Goal: Task Accomplishment & Management: Use online tool/utility

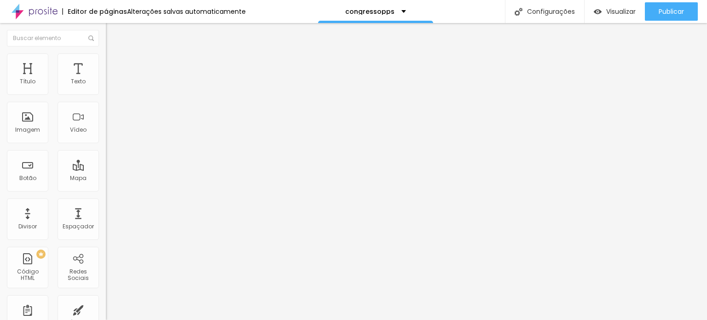
click at [106, 78] on div "Trocar imagem" at bounding box center [159, 75] width 106 height 6
click at [106, 79] on span "Trocar imagem" at bounding box center [131, 75] width 50 height 8
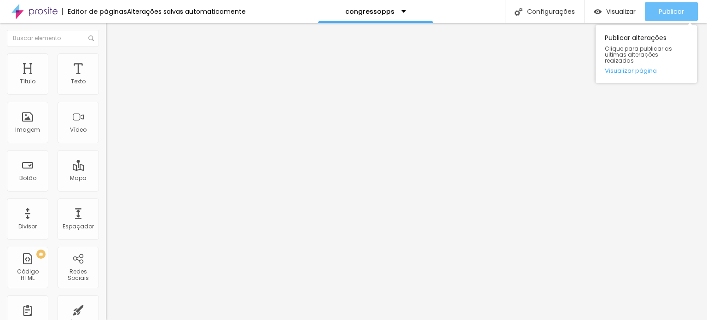
click at [675, 12] on span "Publicar" at bounding box center [670, 11] width 25 height 7
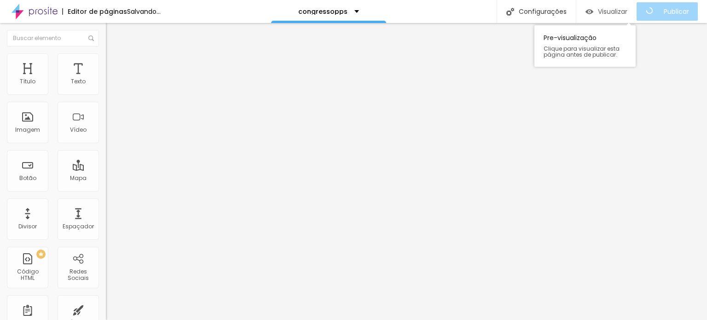
click at [635, 11] on button "Visualizar" at bounding box center [606, 11] width 60 height 18
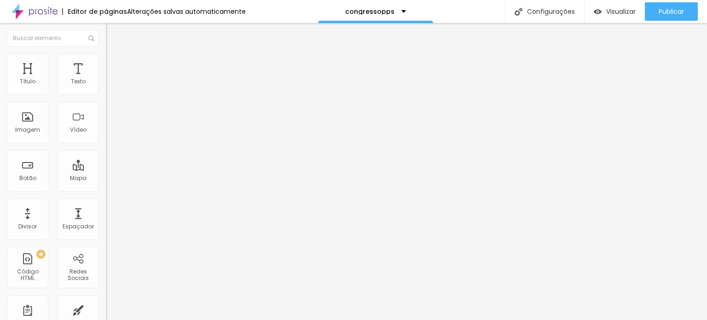
click at [106, 79] on span "Trocar imagem" at bounding box center [131, 75] width 50 height 8
click at [106, 38] on button "Editar Coluna" at bounding box center [159, 33] width 106 height 21
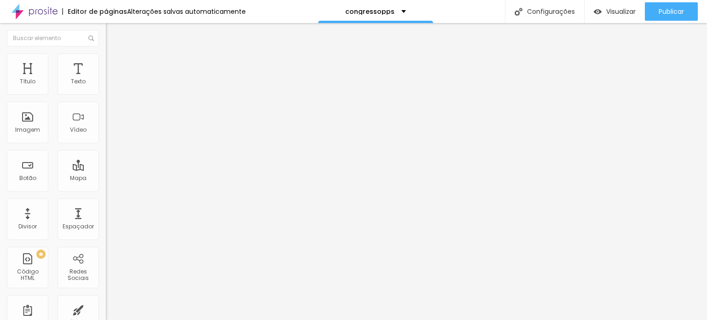
click at [106, 79] on span "Adicionar imagem" at bounding box center [135, 75] width 59 height 8
click at [106, 63] on li "Avançado" at bounding box center [159, 67] width 106 height 9
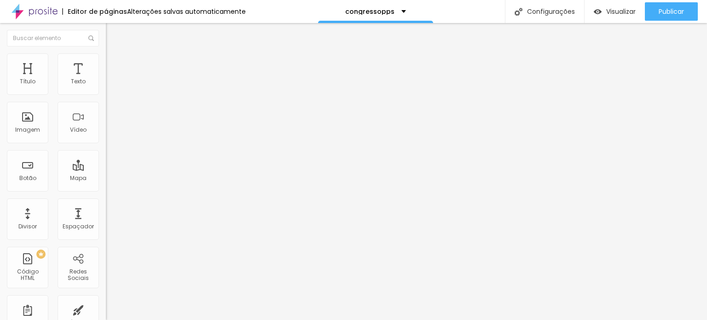
type input "7"
type input "4"
type input "3"
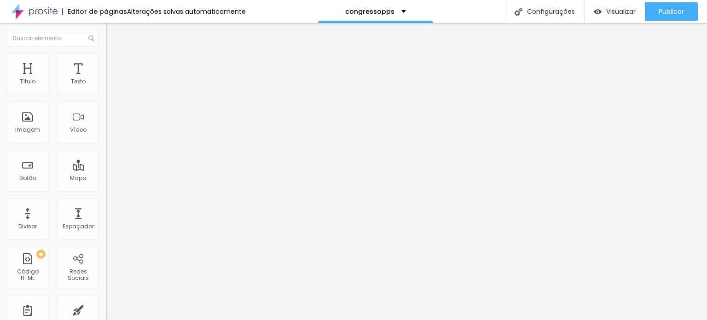
type input "3"
type input "1"
type input "0"
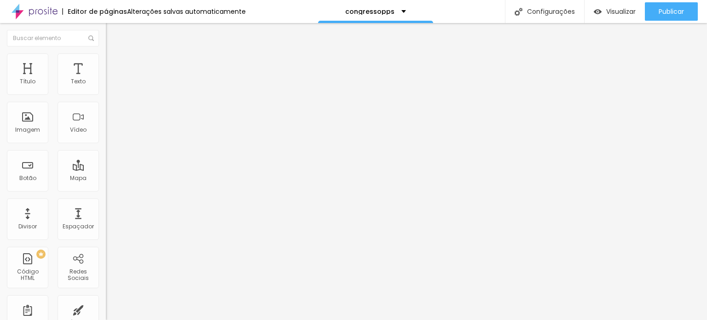
drag, startPoint x: 26, startPoint y: 90, endPoint x: 15, endPoint y: 96, distance: 12.4
type input "0"
click at [106, 179] on input "range" at bounding box center [135, 182] width 59 height 7
type input "2"
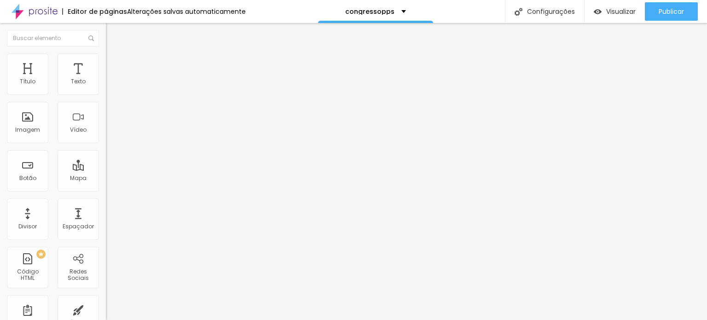
type input "0"
drag, startPoint x: 23, startPoint y: 107, endPoint x: 8, endPoint y: 106, distance: 14.7
type input "0"
click at [106, 309] on input "range" at bounding box center [135, 312] width 59 height 7
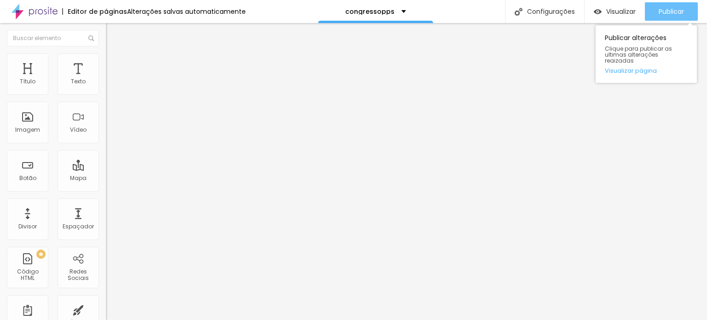
click at [658, 9] on span "Publicar" at bounding box center [670, 11] width 25 height 7
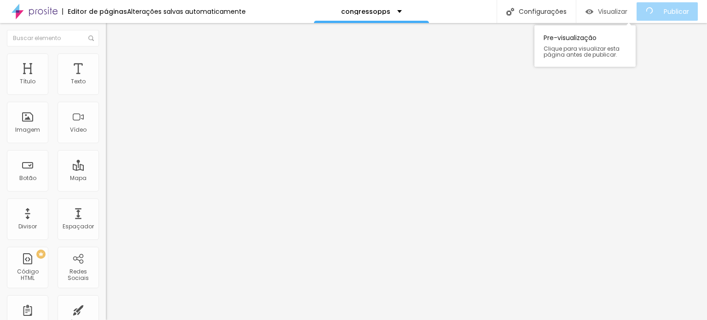
click at [602, 13] on div "Visualizar" at bounding box center [606, 12] width 42 height 8
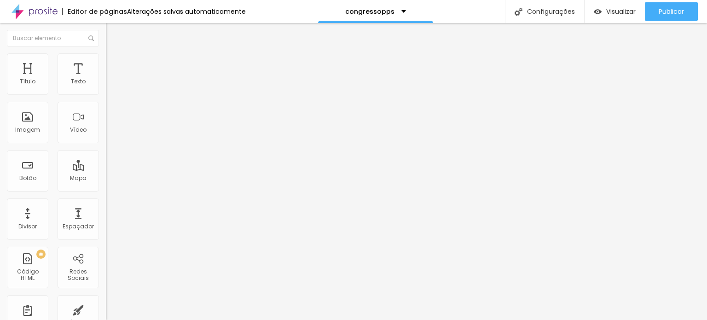
click at [106, 79] on span "Trocar imagem" at bounding box center [131, 75] width 50 height 8
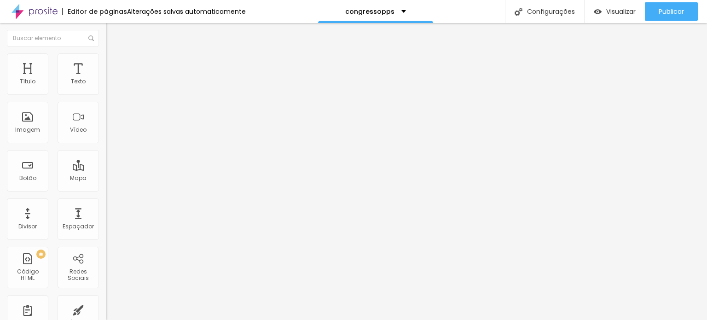
click at [106, 79] on span "Trocar imagem" at bounding box center [131, 75] width 50 height 8
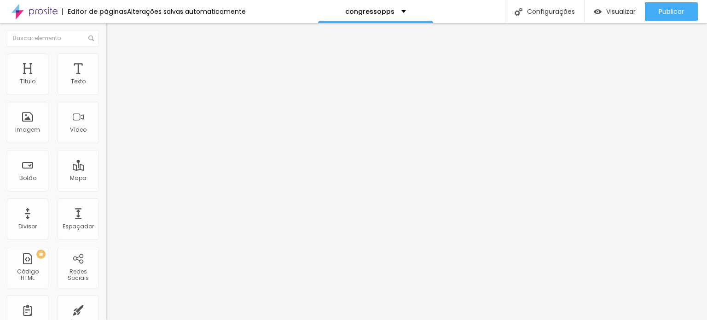
click at [106, 79] on span "Trocar imagem" at bounding box center [131, 75] width 50 height 8
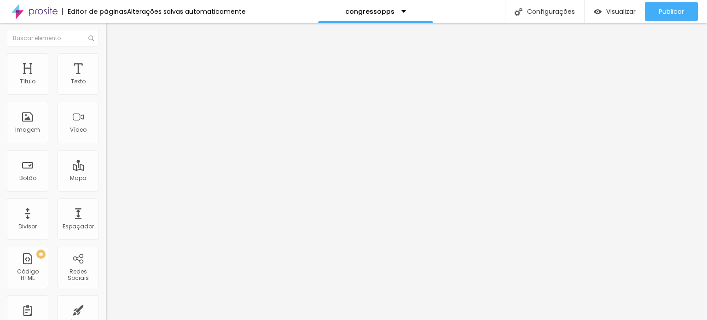
click at [106, 63] on li "Avançado" at bounding box center [159, 67] width 106 height 9
type input "15"
type input "10"
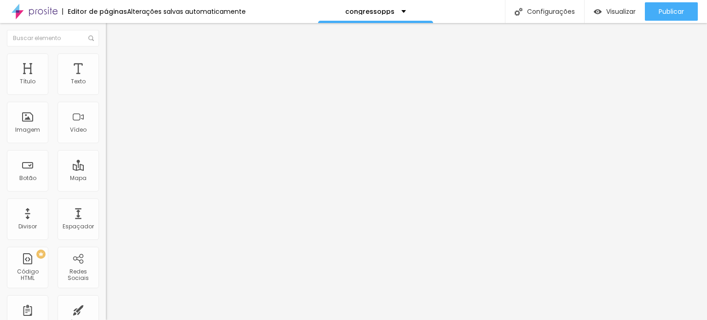
type input "10"
type input "5"
type input "0"
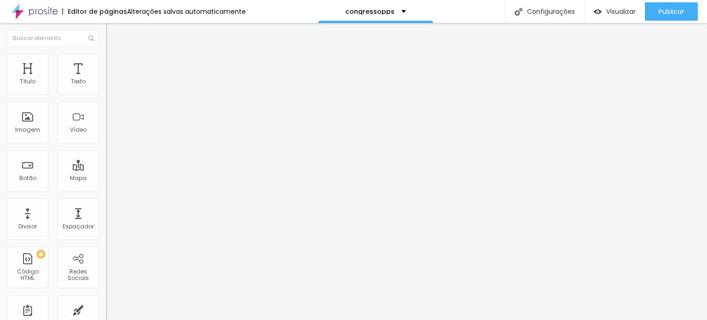
type input "5"
type input "10"
type input "15"
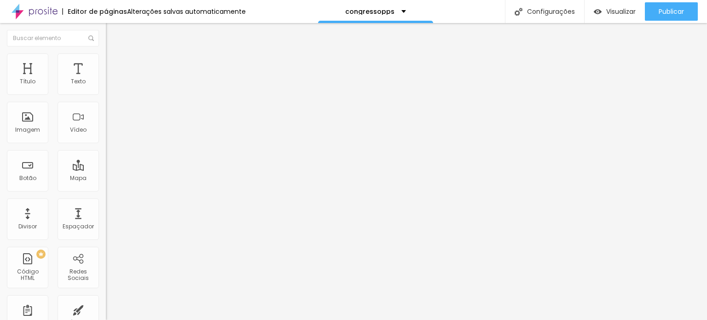
type input "15"
drag, startPoint x: 35, startPoint y: 90, endPoint x: 30, endPoint y: 92, distance: 5.4
type input "15"
click at [106, 179] on input "range" at bounding box center [135, 182] width 59 height 7
click at [106, 60] on li "Estilo" at bounding box center [159, 57] width 106 height 9
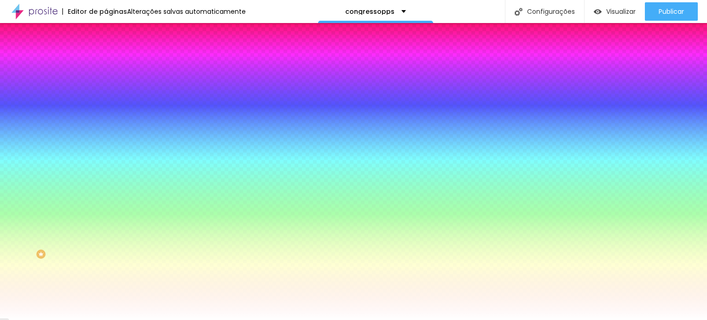
type input "3"
type input "13"
type input "19"
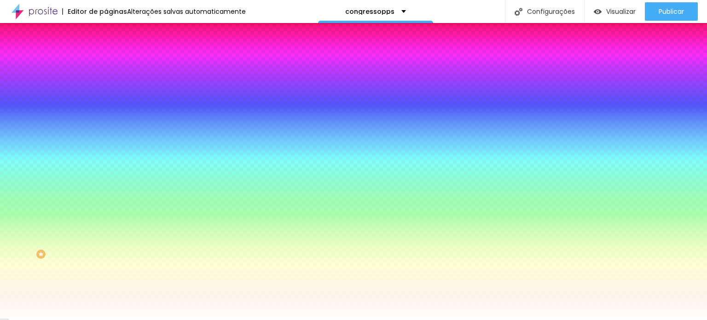
type input "19"
type input "20"
type input "23"
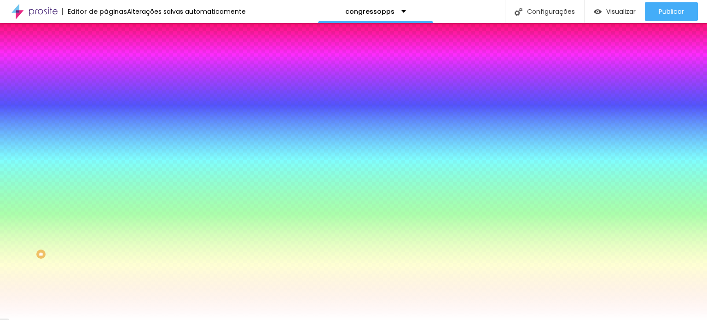
type input "33"
type input "44"
type input "50"
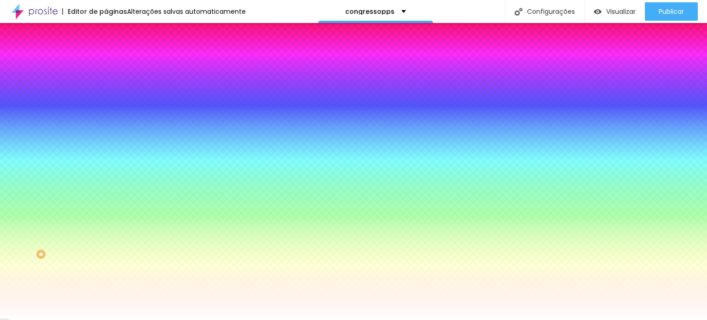
type input "50"
type input "52"
type input "54"
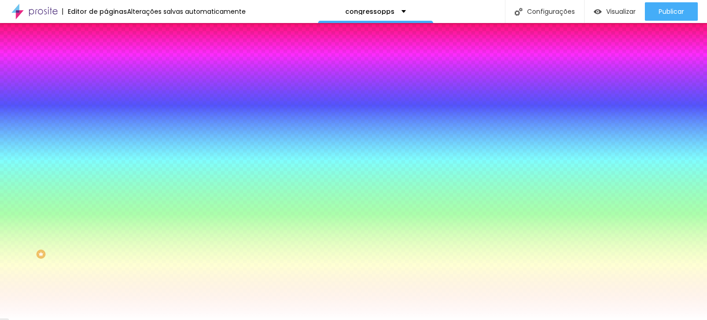
type input "56"
type input "57"
type input "60"
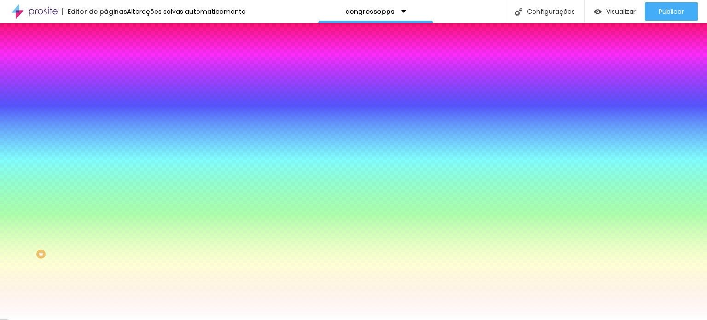
type input "60"
type input "61"
type input "62"
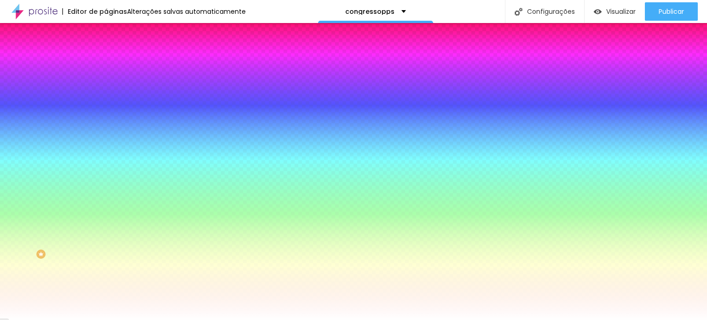
type input "60"
type input "54"
type input "48"
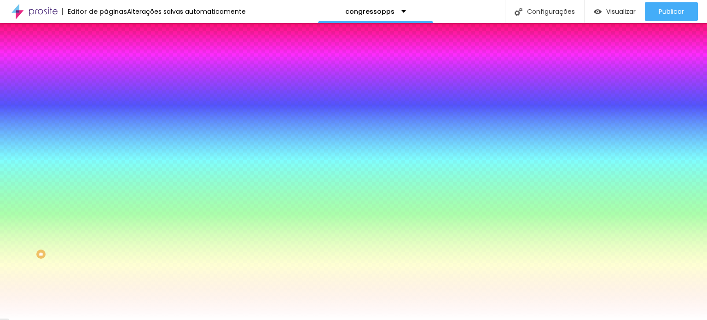
type input "48"
type input "41"
type input "33"
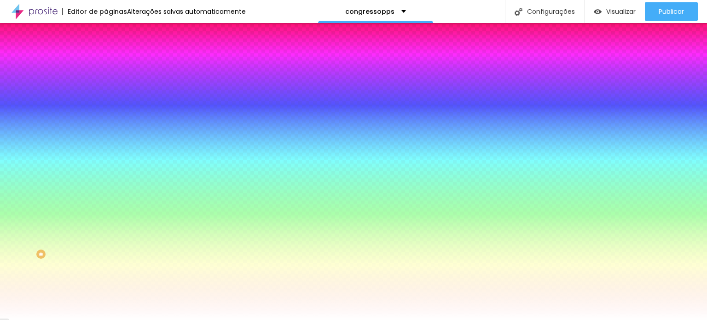
type input "23"
type input "13"
type input "7"
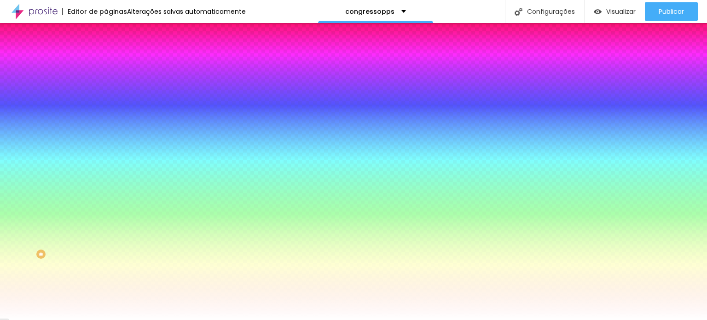
type input "7"
type input "0"
drag, startPoint x: 20, startPoint y: 110, endPoint x: 15, endPoint y: 88, distance: 22.6
click at [106, 204] on input "range" at bounding box center [135, 207] width 59 height 7
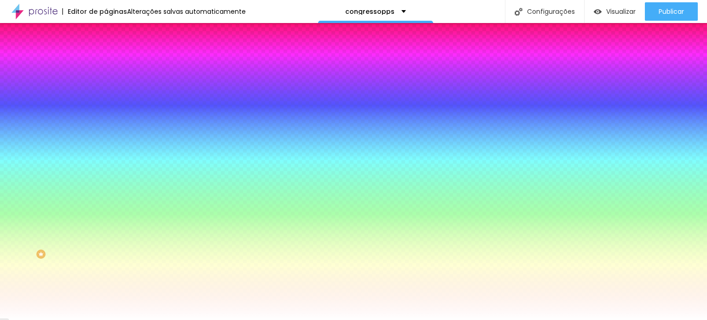
click at [106, 51] on li "Conteúdo" at bounding box center [159, 48] width 106 height 9
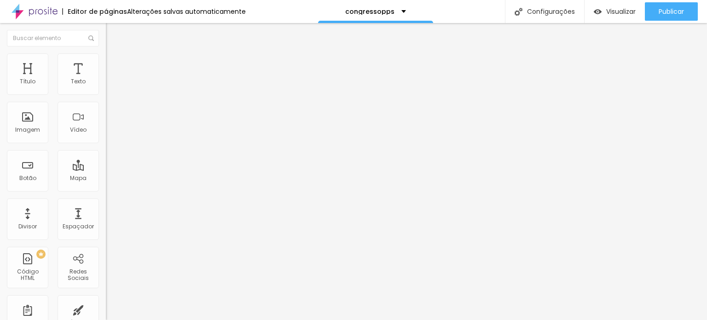
click at [106, 79] on span "Trocar imagem" at bounding box center [131, 75] width 50 height 8
click at [106, 63] on li "Avançado" at bounding box center [159, 67] width 106 height 9
type input "15"
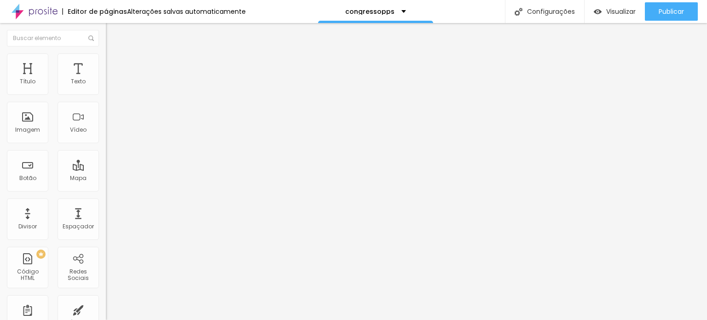
type input "15"
type input "10"
type input "5"
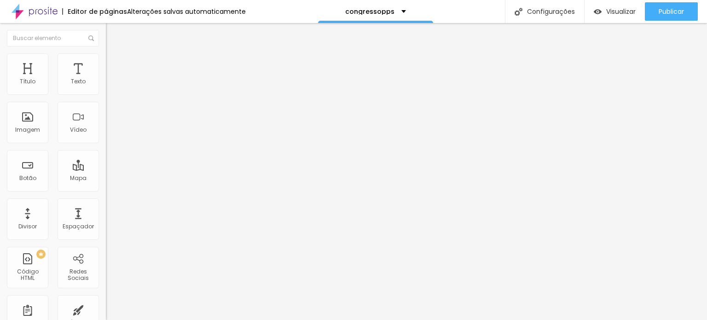
type input "0"
drag, startPoint x: 55, startPoint y: 91, endPoint x: 6, endPoint y: 93, distance: 49.7
type input "0"
click at [106, 179] on input "range" at bounding box center [135, 182] width 59 height 7
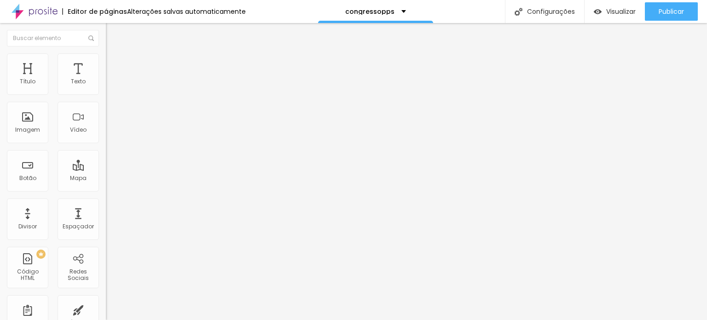
type input "5"
type input "0"
drag, startPoint x: 21, startPoint y: 105, endPoint x: 11, endPoint y: 106, distance: 9.7
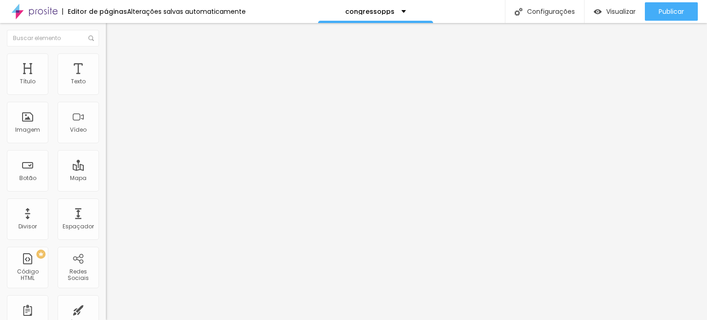
type input "0"
click at [106, 309] on input "range" at bounding box center [135, 312] width 59 height 7
click at [106, 63] on li "Avançado" at bounding box center [159, 67] width 106 height 9
type input "15"
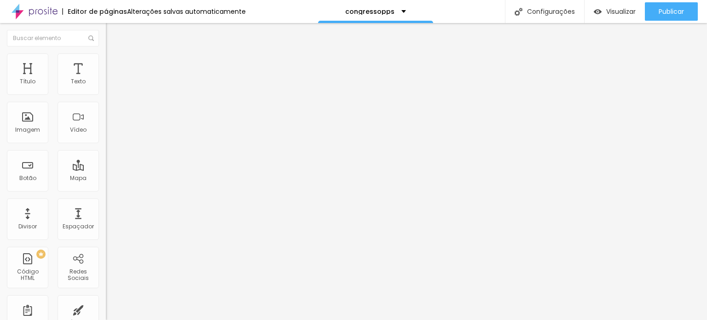
type input "10"
type input "5"
type input "0"
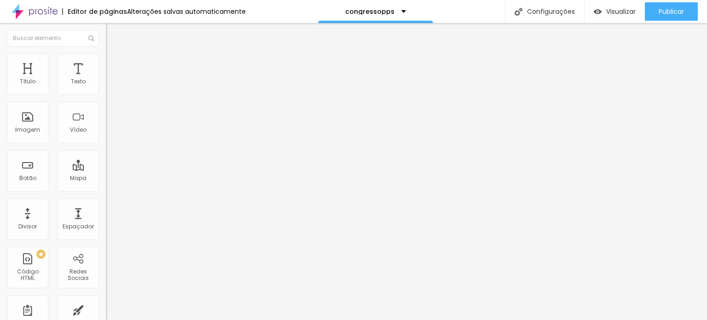
type input "0"
drag, startPoint x: 35, startPoint y: 89, endPoint x: 2, endPoint y: 87, distance: 32.7
type input "0"
click at [106, 179] on input "range" at bounding box center [135, 182] width 59 height 7
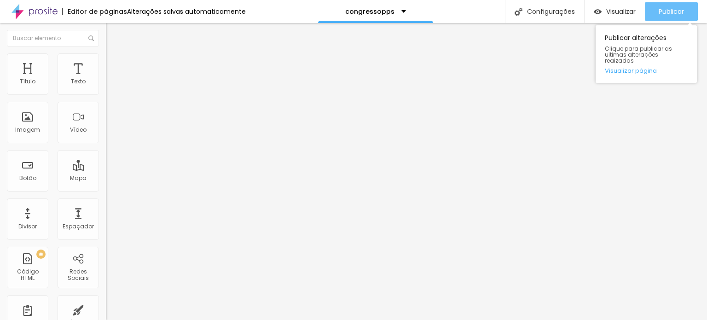
click at [680, 13] on span "Publicar" at bounding box center [670, 11] width 25 height 7
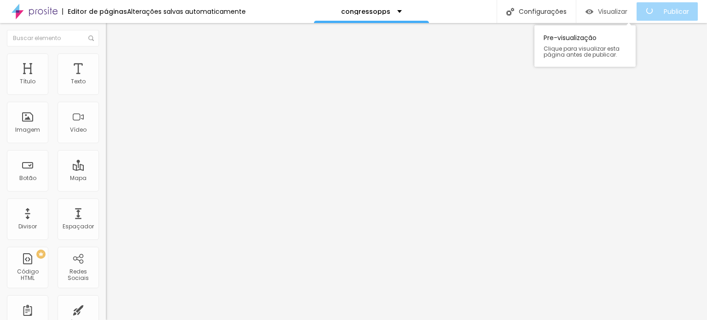
click at [615, 11] on span "Visualizar" at bounding box center [612, 11] width 29 height 7
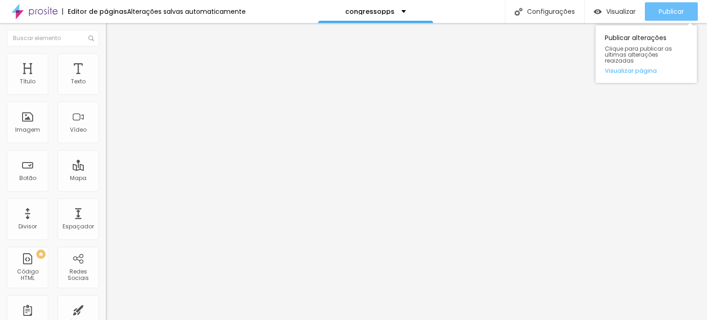
click at [675, 12] on span "Publicar" at bounding box center [670, 11] width 25 height 7
click at [669, 9] on span "Publicar" at bounding box center [670, 11] width 25 height 7
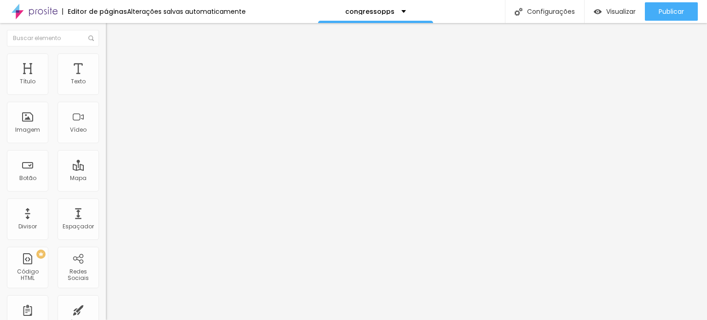
click at [106, 79] on span "Adicionar imagem" at bounding box center [135, 75] width 59 height 8
click at [106, 63] on li "Avançado" at bounding box center [159, 67] width 106 height 9
type input "1"
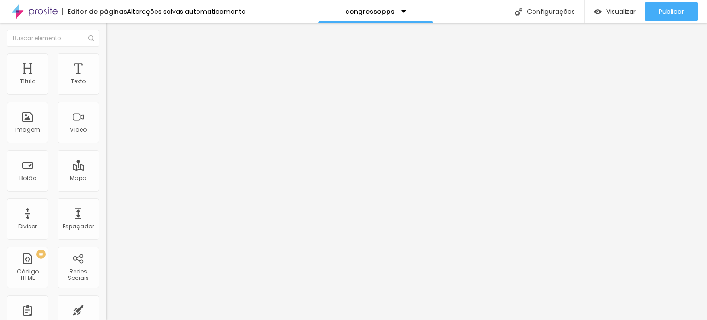
type input "1"
type input "0"
drag, startPoint x: 23, startPoint y: 92, endPoint x: 17, endPoint y: 103, distance: 12.8
type input "0"
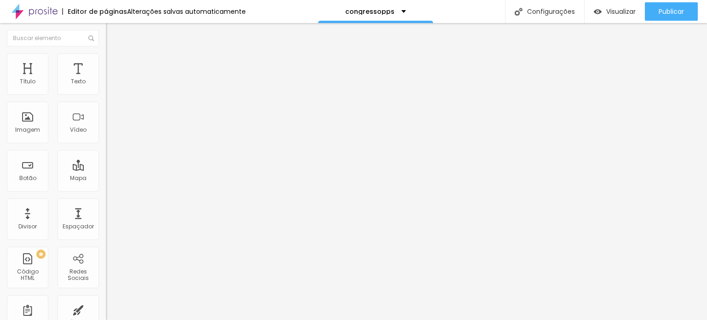
click at [106, 179] on input "range" at bounding box center [135, 182] width 59 height 7
type input "2"
type input "0"
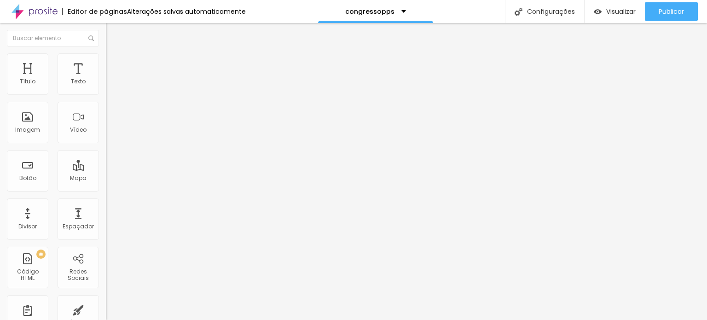
drag, startPoint x: 14, startPoint y: 106, endPoint x: 5, endPoint y: 106, distance: 9.2
type input "0"
click at [106, 309] on input "range" at bounding box center [135, 312] width 59 height 7
click at [114, 65] on span "Avançado" at bounding box center [129, 69] width 30 height 8
type input "15"
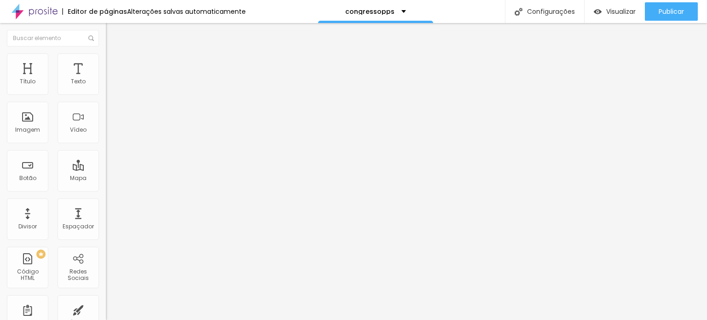
type input "15"
type input "10"
type input "5"
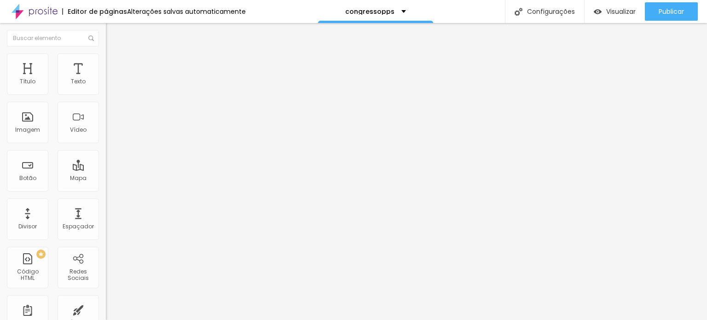
type input "0"
drag, startPoint x: 32, startPoint y: 90, endPoint x: 2, endPoint y: 89, distance: 29.5
type input "0"
click at [106, 179] on input "range" at bounding box center [135, 182] width 59 height 7
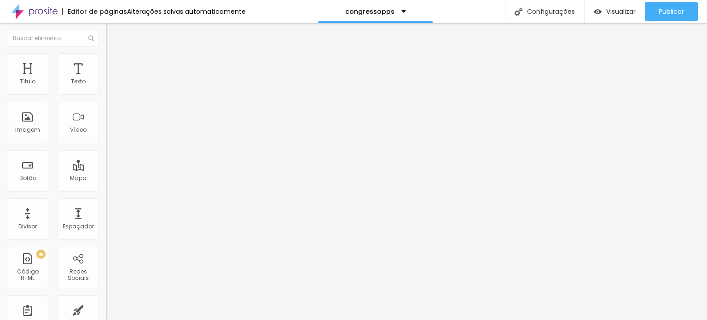
click at [106, 63] on li "Avançado" at bounding box center [159, 67] width 106 height 9
type input "5"
type input "4"
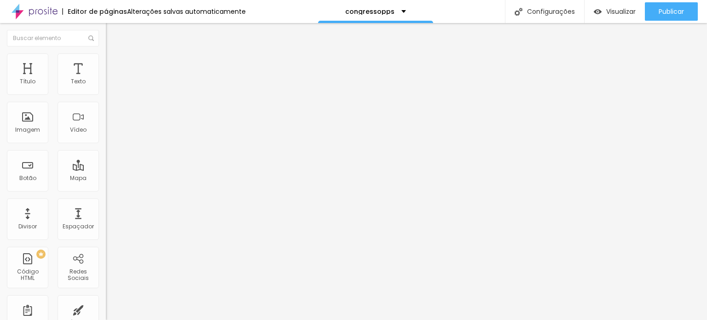
type input "2"
type input "0"
drag, startPoint x: 24, startPoint y: 89, endPoint x: 10, endPoint y: 89, distance: 13.8
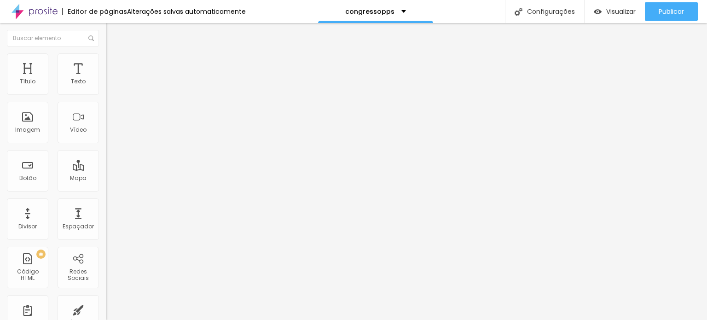
type input "0"
click at [106, 179] on input "range" at bounding box center [135, 182] width 59 height 7
type input "3"
type input "2"
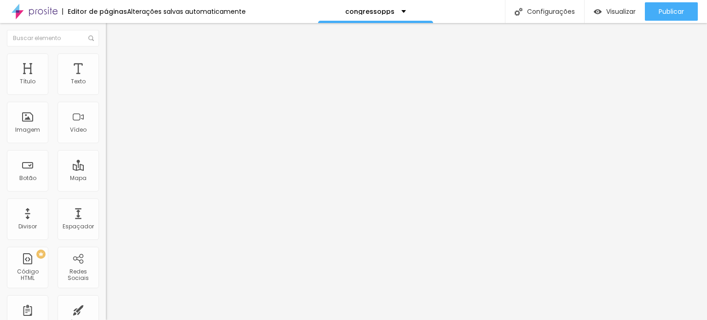
type input "2"
type input "0"
drag, startPoint x: 23, startPoint y: 108, endPoint x: 0, endPoint y: 107, distance: 22.6
type input "0"
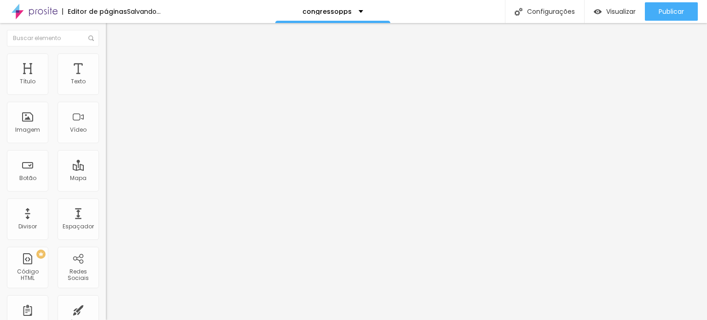
click at [106, 309] on input "range" at bounding box center [135, 312] width 59 height 7
click at [114, 65] on span "Avançado" at bounding box center [129, 69] width 30 height 8
type input "4"
type input "0"
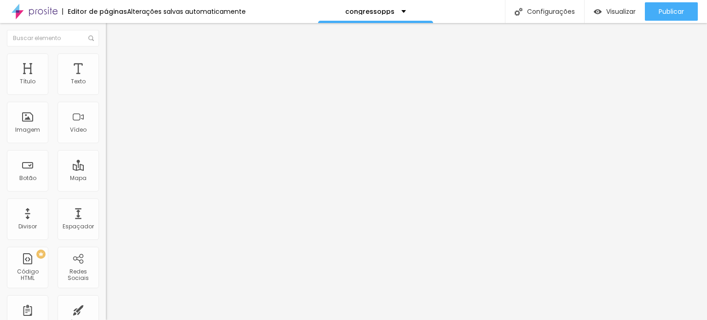
type input "0"
drag, startPoint x: 23, startPoint y: 91, endPoint x: 17, endPoint y: 103, distance: 13.0
type input "0"
click at [106, 179] on input "range" at bounding box center [135, 182] width 59 height 7
type input "4"
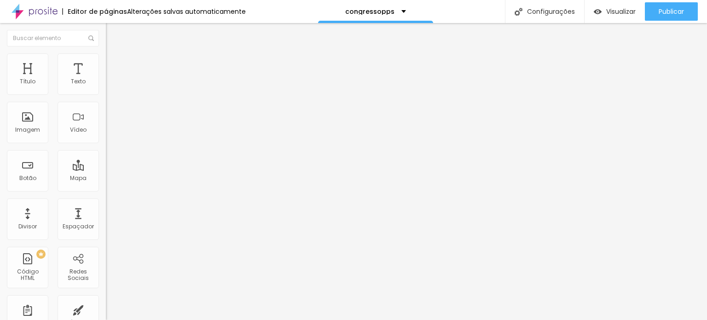
type input "4"
type input "1"
type input "0"
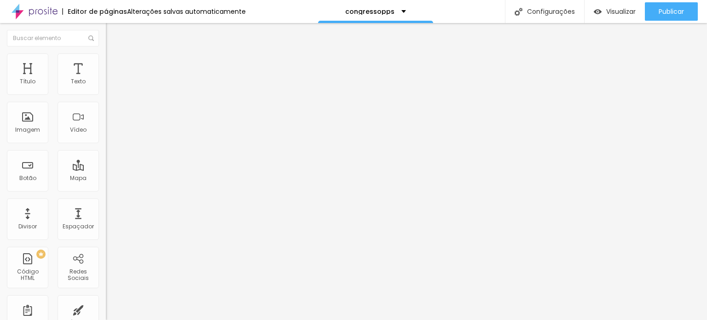
drag, startPoint x: 24, startPoint y: 109, endPoint x: 10, endPoint y: 108, distance: 14.3
type input "0"
click at [106, 309] on input "range" at bounding box center [135, 312] width 59 height 7
click at [114, 65] on span "Avançado" at bounding box center [129, 69] width 30 height 8
type input "9"
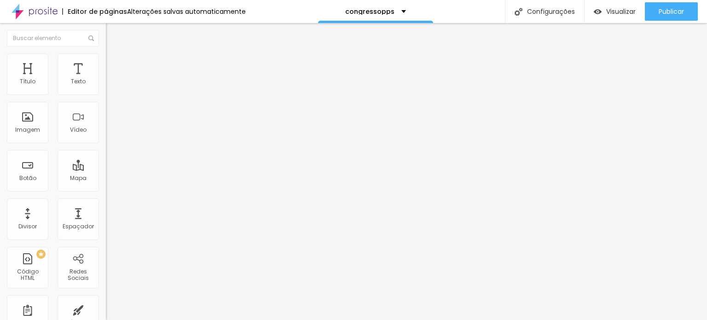
type input "9"
type input "8"
type input "4"
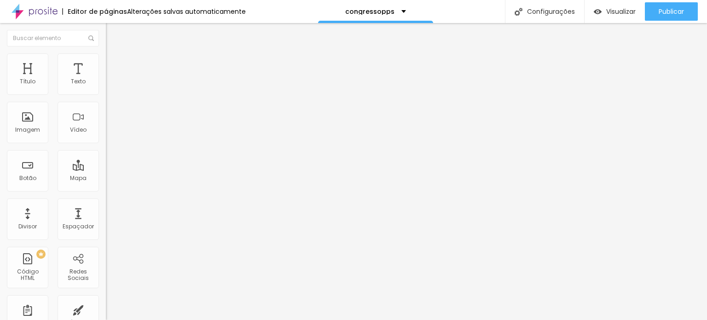
type input "0"
drag, startPoint x: 26, startPoint y: 90, endPoint x: 11, endPoint y: 92, distance: 14.8
type input "0"
click at [106, 179] on input "range" at bounding box center [135, 182] width 59 height 7
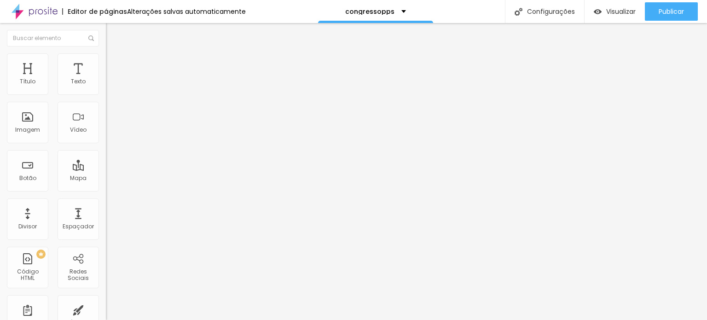
type input "4"
type input "2"
type input "0"
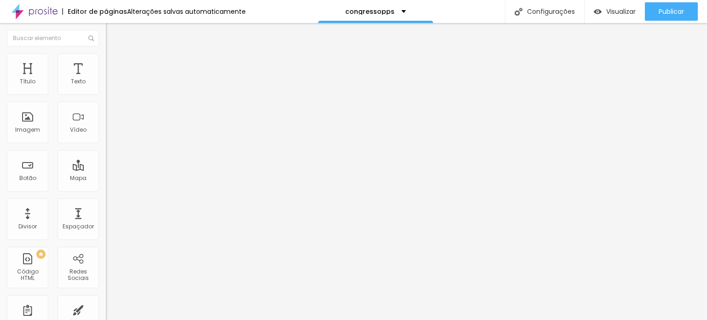
type input "0"
drag, startPoint x: 23, startPoint y: 108, endPoint x: 2, endPoint y: 110, distance: 21.7
type input "0"
click at [106, 309] on input "range" at bounding box center [135, 312] width 59 height 7
click at [106, 79] on span "Trocar imagem" at bounding box center [131, 75] width 50 height 8
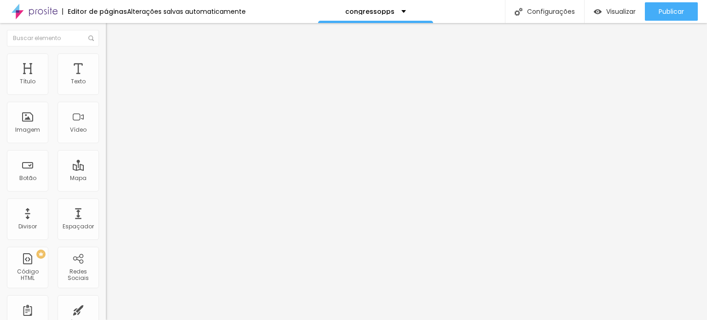
click at [106, 79] on span "Trocar imagem" at bounding box center [131, 75] width 50 height 8
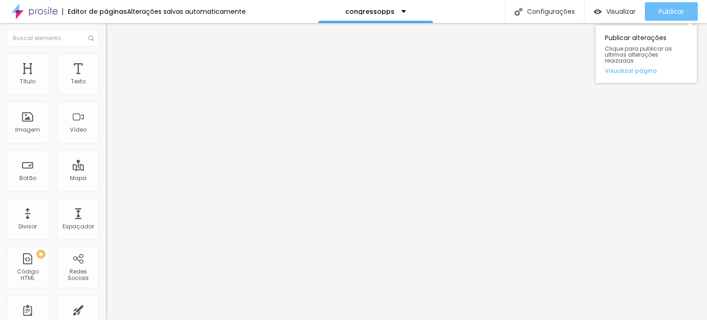
click at [672, 12] on span "Publicar" at bounding box center [670, 11] width 25 height 7
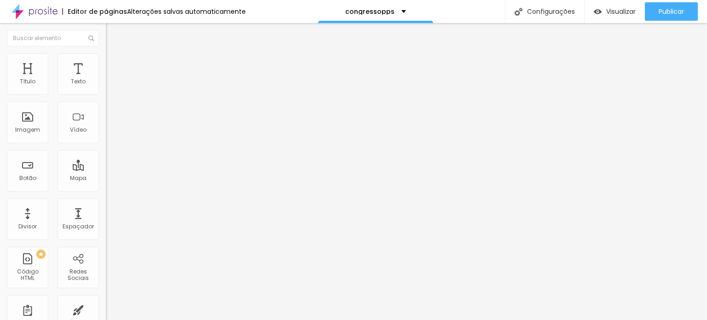
click at [106, 63] on img at bounding box center [110, 67] width 8 height 8
click at [106, 179] on input "range" at bounding box center [135, 182] width 59 height 7
drag, startPoint x: 20, startPoint y: 109, endPoint x: 10, endPoint y: 106, distance: 10.9
click at [106, 309] on input "range" at bounding box center [135, 312] width 59 height 7
click at [106, 58] on img at bounding box center [110, 57] width 8 height 8
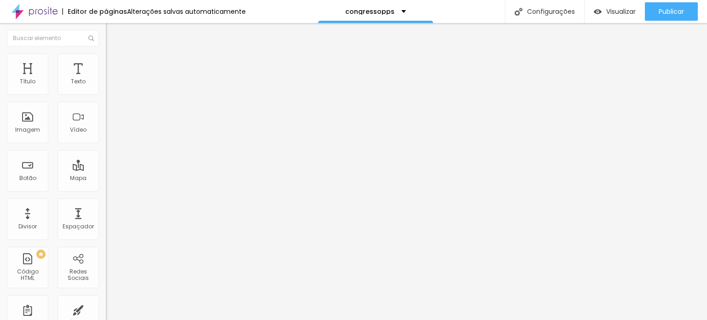
type input "95"
type input "90"
type input "85"
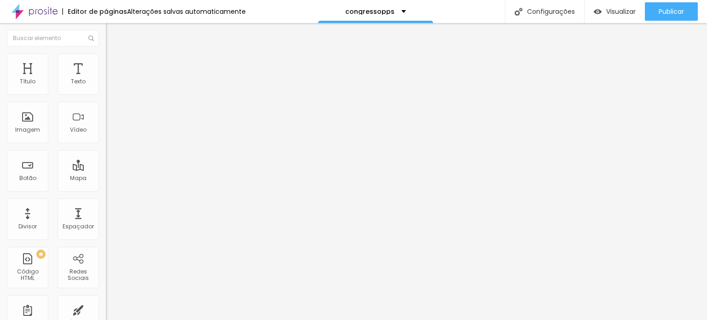
type input "85"
type input "80"
type input "75"
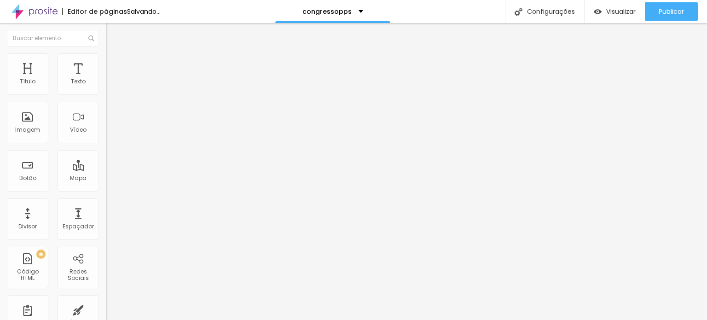
type input "70"
type input "65"
type input "60"
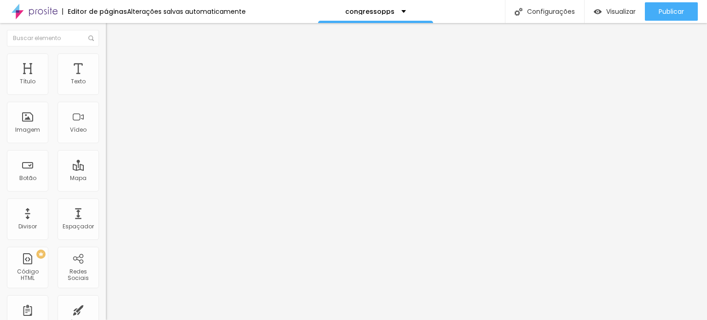
type input "60"
type input "65"
drag, startPoint x: 87, startPoint y: 99, endPoint x: 63, endPoint y: 94, distance: 24.4
type input "65"
click at [106, 94] on input "range" at bounding box center [135, 90] width 59 height 7
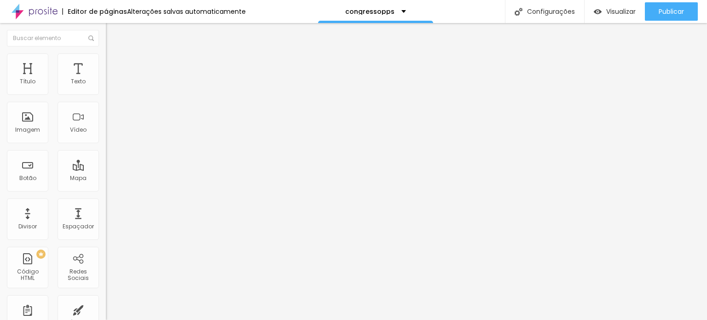
type input "5"
type input "15"
type input "27"
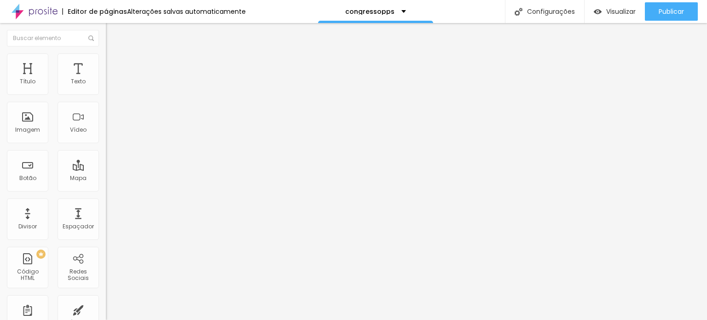
type input "27"
type input "42"
type input "62"
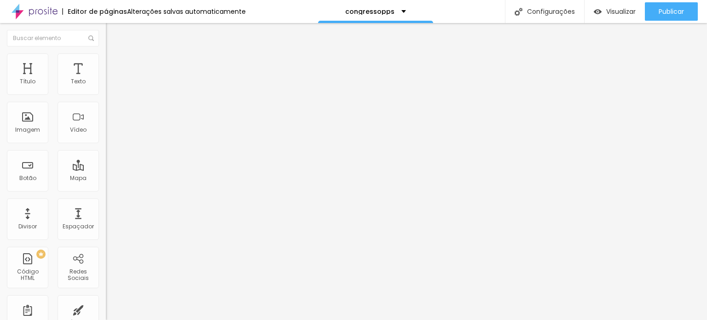
type input "70"
type input "73"
type input "74"
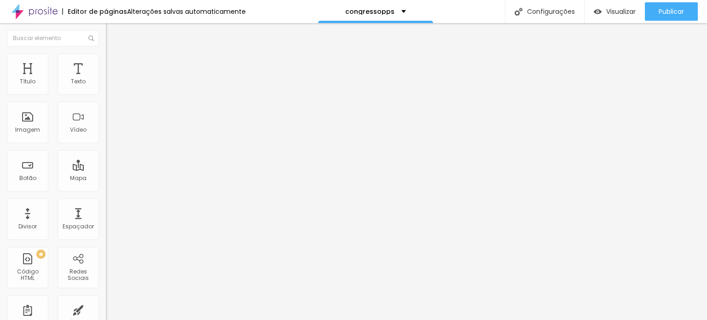
type input "74"
type input "77"
type input "82"
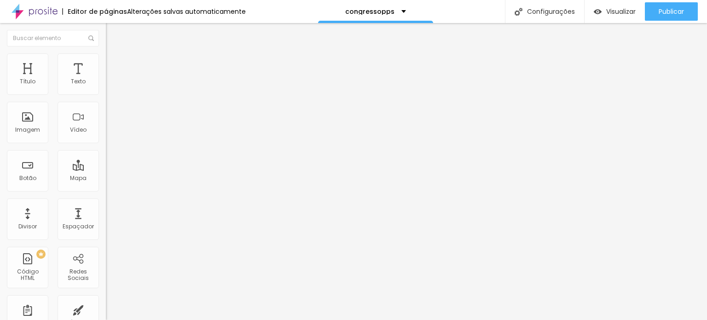
type input "86"
type input "89"
type input "94"
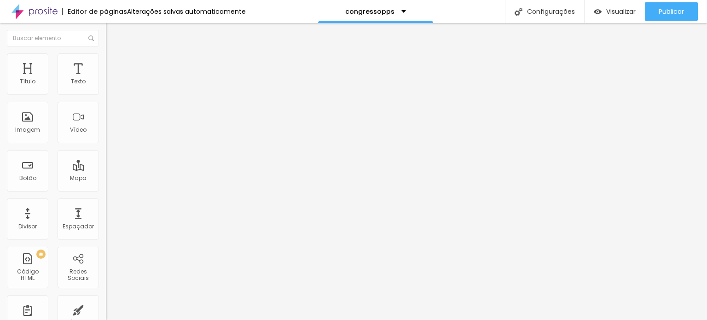
type input "94"
type input "98"
type input "102"
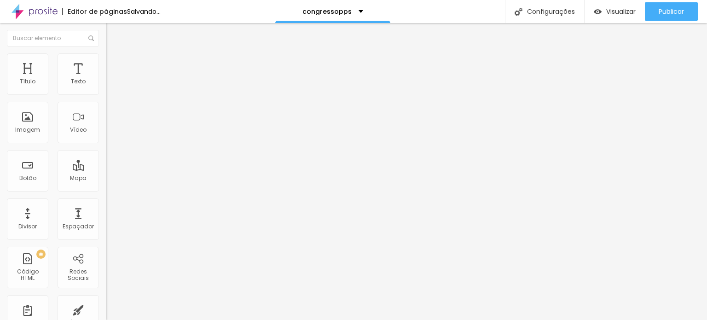
type input "107"
type input "110"
drag, startPoint x: 26, startPoint y: 114, endPoint x: 57, endPoint y: 117, distance: 31.5
click at [106, 202] on input "range" at bounding box center [135, 205] width 59 height 7
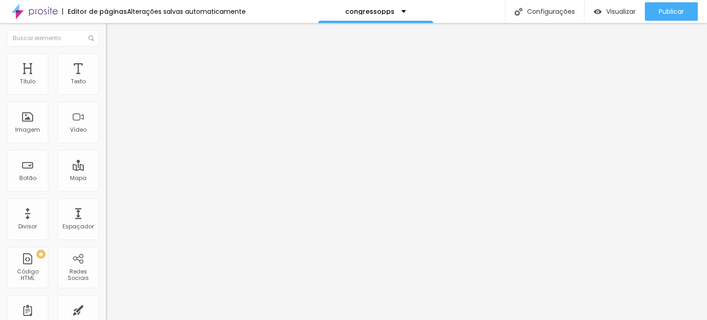
click at [106, 52] on img at bounding box center [110, 48] width 8 height 8
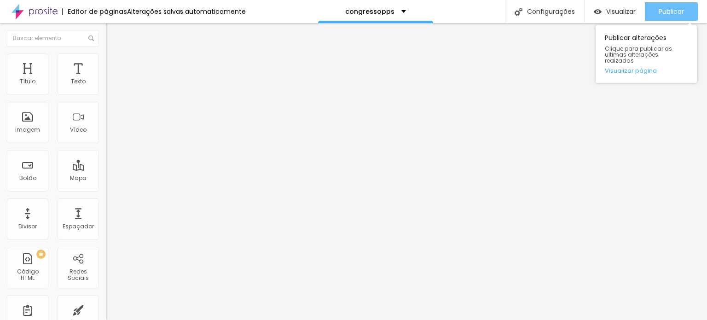
click at [669, 13] on span "Publicar" at bounding box center [670, 11] width 25 height 7
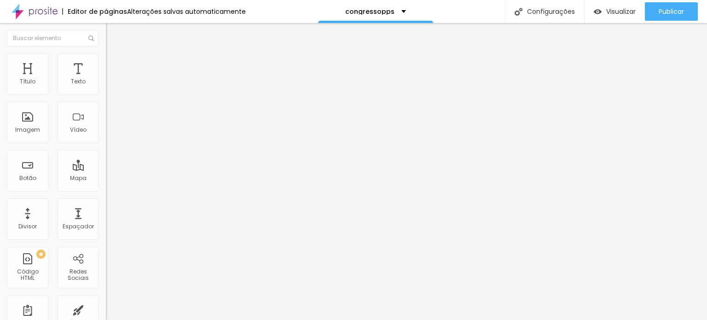
click at [106, 58] on ul "Conteúdo Estilo Avançado" at bounding box center [159, 58] width 106 height 28
click at [106, 60] on li "Estilo" at bounding box center [159, 57] width 106 height 9
drag, startPoint x: 60, startPoint y: 98, endPoint x: 110, endPoint y: 100, distance: 50.2
click at [110, 94] on input "range" at bounding box center [135, 90] width 59 height 7
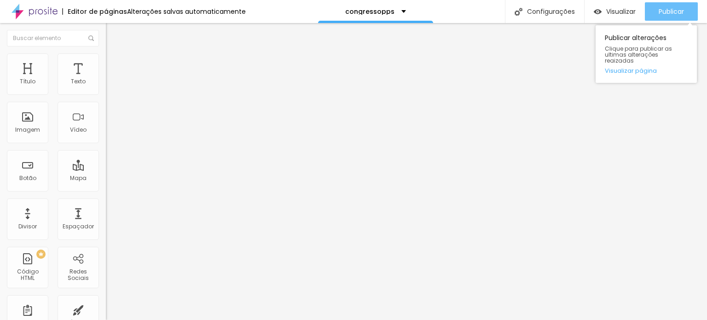
click at [675, 15] on span "Publicar" at bounding box center [670, 11] width 25 height 7
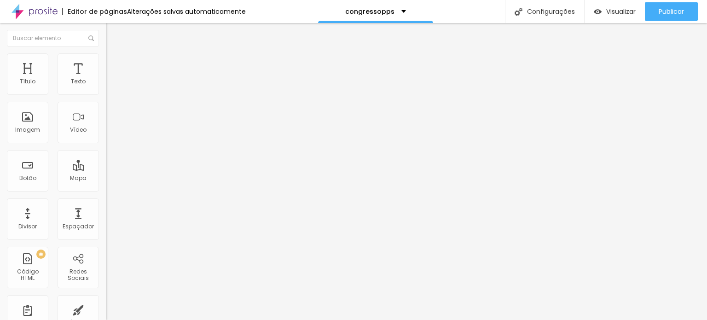
click at [106, 79] on span "Trocar imagem" at bounding box center [131, 75] width 50 height 8
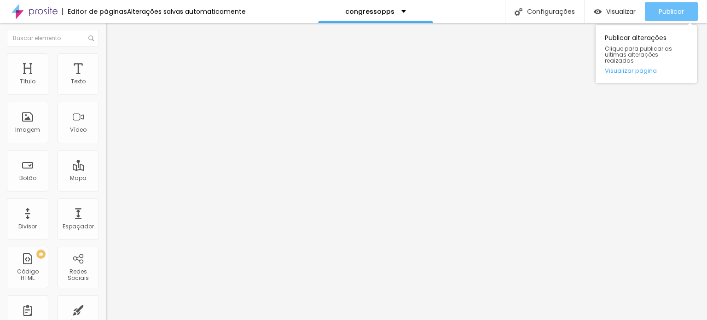
click at [679, 8] on span "Publicar" at bounding box center [670, 11] width 25 height 7
click at [683, 13] on span "Publicar" at bounding box center [670, 11] width 25 height 7
click at [666, 11] on span "Publicar" at bounding box center [670, 11] width 25 height 7
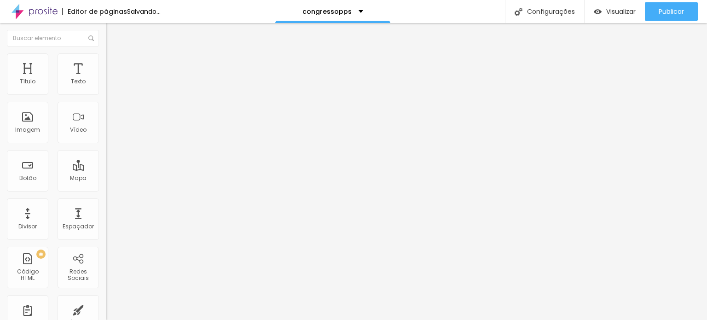
click at [106, 79] on span "Trocar imagem" at bounding box center [131, 75] width 50 height 8
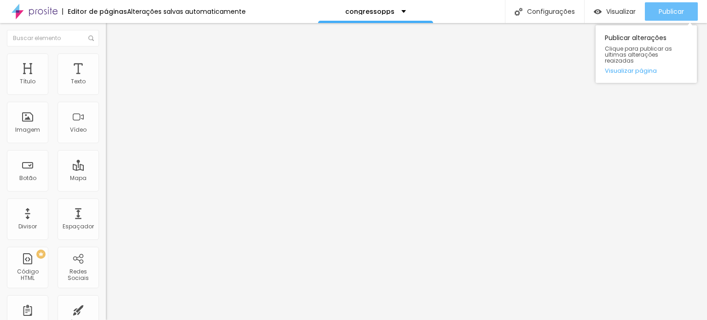
click at [675, 12] on span "Publicar" at bounding box center [670, 11] width 25 height 7
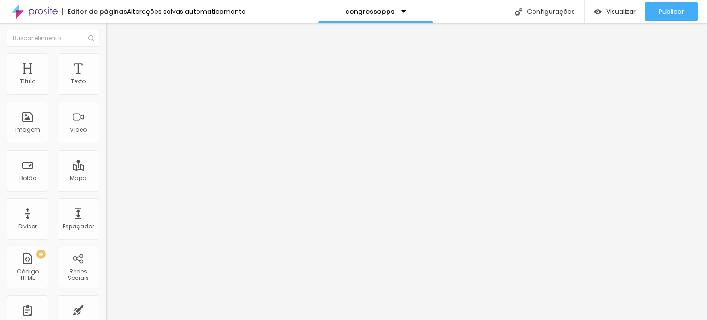
click at [106, 63] on img at bounding box center [110, 67] width 8 height 8
drag, startPoint x: 31, startPoint y: 89, endPoint x: 0, endPoint y: 82, distance: 31.9
click at [106, 179] on input "range" at bounding box center [135, 182] width 59 height 7
click at [114, 65] on span "Avançado" at bounding box center [129, 69] width 30 height 8
drag, startPoint x: 19, startPoint y: 91, endPoint x: 12, endPoint y: 91, distance: 6.9
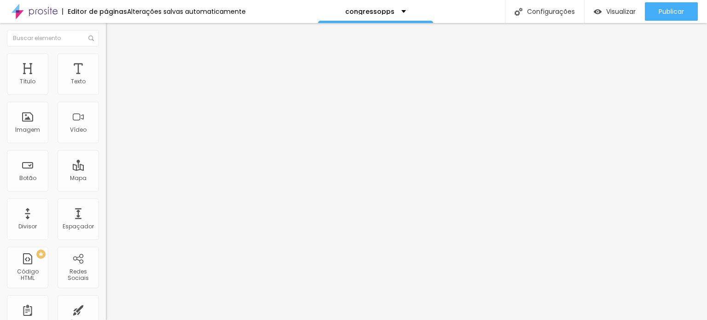
click at [106, 179] on input "range" at bounding box center [135, 182] width 59 height 7
drag, startPoint x: 24, startPoint y: 110, endPoint x: 0, endPoint y: 104, distance: 24.9
click at [106, 104] on div "0 Espaço de cima 10 Espaço de baixo ID Html Classes Html Visível nos dispositiv…" at bounding box center [159, 265] width 106 height 387
drag, startPoint x: 18, startPoint y: 106, endPoint x: 7, endPoint y: 104, distance: 11.6
click at [106, 309] on input "range" at bounding box center [135, 312] width 59 height 7
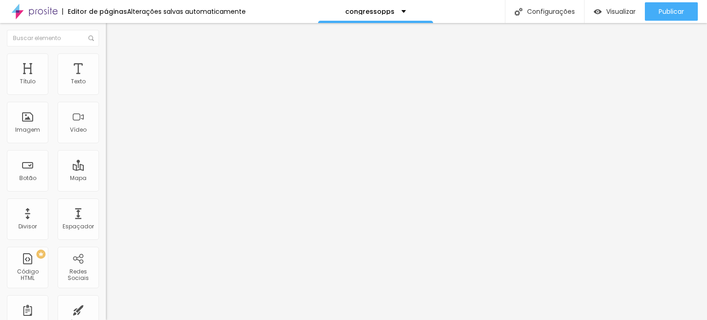
click at [106, 63] on li "Avançado" at bounding box center [159, 67] width 106 height 9
drag, startPoint x: 24, startPoint y: 88, endPoint x: 11, endPoint y: 88, distance: 12.9
click at [106, 179] on input "range" at bounding box center [135, 182] width 59 height 7
drag, startPoint x: 25, startPoint y: 107, endPoint x: 10, endPoint y: 105, distance: 15.3
click at [106, 309] on input "range" at bounding box center [135, 312] width 59 height 7
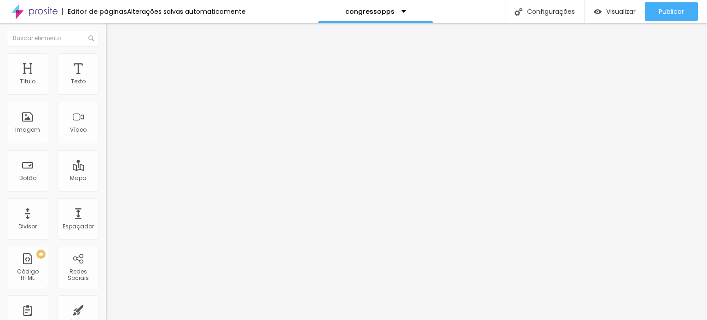
click at [106, 63] on li "Avançado" at bounding box center [159, 67] width 106 height 9
drag, startPoint x: 34, startPoint y: 88, endPoint x: 0, endPoint y: 84, distance: 34.3
click at [106, 179] on input "range" at bounding box center [135, 182] width 59 height 7
drag, startPoint x: 88, startPoint y: 52, endPoint x: 89, endPoint y: 60, distance: 8.4
click at [106, 63] on img at bounding box center [110, 67] width 8 height 8
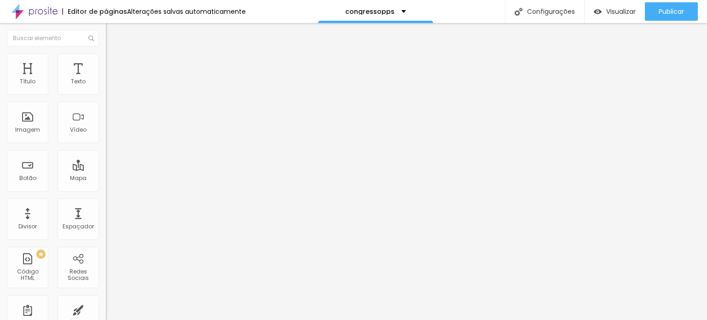
drag, startPoint x: 54, startPoint y: 91, endPoint x: 0, endPoint y: 81, distance: 54.6
click at [106, 179] on input "range" at bounding box center [135, 182] width 59 height 7
drag, startPoint x: 15, startPoint y: 106, endPoint x: 4, endPoint y: 104, distance: 10.7
click at [106, 309] on input "range" at bounding box center [135, 312] width 59 height 7
click at [114, 65] on span "Avançado" at bounding box center [129, 69] width 30 height 8
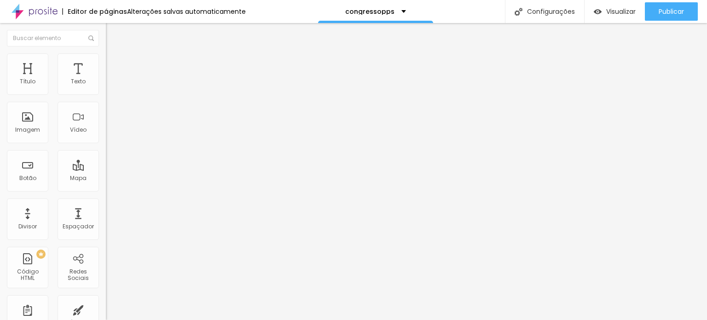
click at [106, 179] on input "range" at bounding box center [135, 182] width 59 height 7
click at [106, 79] on span "Trocar imagem" at bounding box center [131, 75] width 50 height 8
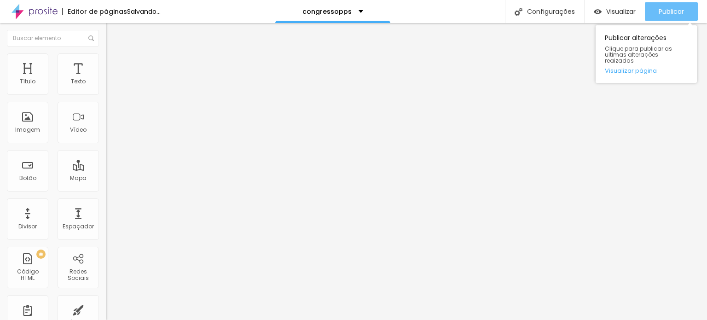
click at [667, 14] on span "Publicar" at bounding box center [670, 11] width 25 height 7
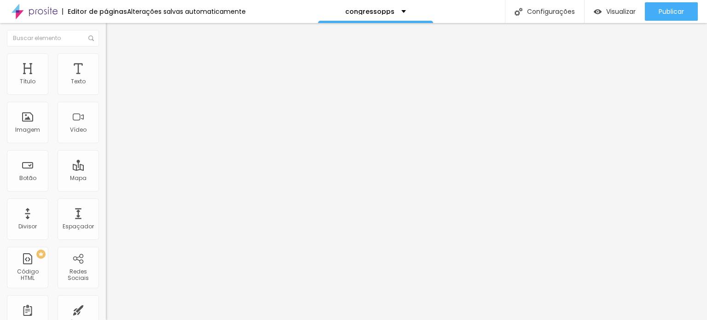
click at [106, 63] on img at bounding box center [110, 67] width 8 height 8
drag, startPoint x: 53, startPoint y: 89, endPoint x: 0, endPoint y: 83, distance: 53.7
click at [106, 179] on input "range" at bounding box center [135, 182] width 59 height 7
drag, startPoint x: 22, startPoint y: 109, endPoint x: 6, endPoint y: 108, distance: 16.1
click at [106, 309] on input "range" at bounding box center [135, 312] width 59 height 7
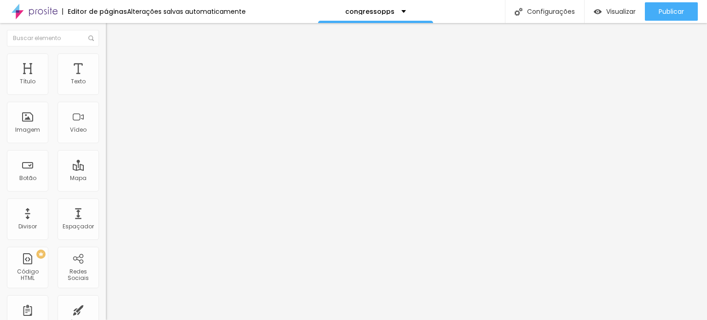
click at [106, 63] on img at bounding box center [110, 67] width 8 height 8
drag, startPoint x: 25, startPoint y: 89, endPoint x: 16, endPoint y: 93, distance: 10.7
click at [106, 179] on input "range" at bounding box center [135, 182] width 59 height 7
drag, startPoint x: 24, startPoint y: 106, endPoint x: 3, endPoint y: 105, distance: 21.7
click at [106, 309] on input "range" at bounding box center [135, 312] width 59 height 7
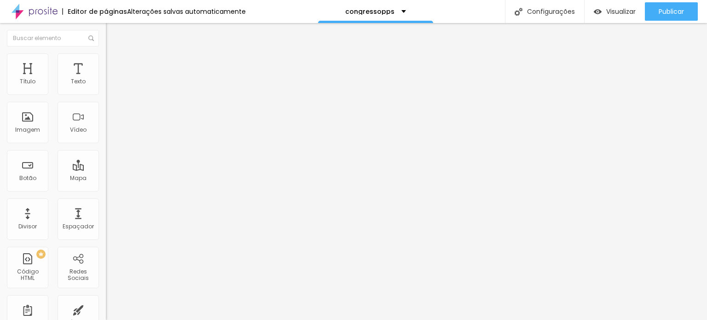
click at [106, 63] on li "Avançado" at bounding box center [159, 57] width 106 height 9
drag, startPoint x: 26, startPoint y: 90, endPoint x: 9, endPoint y: 88, distance: 16.7
click at [106, 169] on input "range" at bounding box center [135, 172] width 59 height 7
drag, startPoint x: 24, startPoint y: 110, endPoint x: 5, endPoint y: 105, distance: 19.5
click at [106, 193] on div "10 Espaço de baixo" at bounding box center [159, 258] width 106 height 130
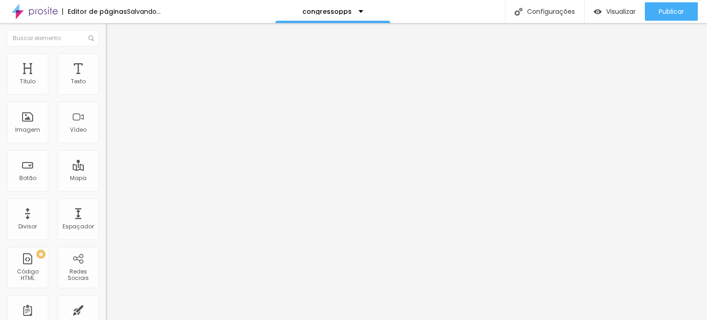
drag, startPoint x: 23, startPoint y: 108, endPoint x: 10, endPoint y: 106, distance: 13.5
click at [106, 300] on input "range" at bounding box center [135, 303] width 59 height 7
click at [106, 63] on li "Avançado" at bounding box center [159, 67] width 106 height 9
drag, startPoint x: 20, startPoint y: 89, endPoint x: 32, endPoint y: 90, distance: 12.5
click at [106, 179] on input "range" at bounding box center [135, 182] width 59 height 7
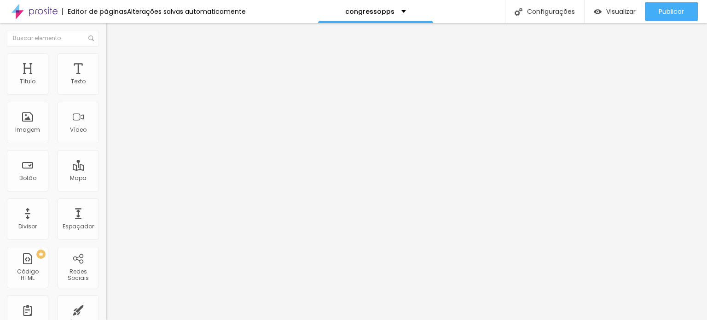
click at [106, 60] on li "Avançado" at bounding box center [159, 57] width 106 height 9
drag, startPoint x: 22, startPoint y: 88, endPoint x: 29, endPoint y: 89, distance: 7.0
click at [106, 169] on input "range" at bounding box center [135, 172] width 59 height 7
click at [106, 78] on div "Trocar imagem" at bounding box center [159, 75] width 106 height 6
click at [106, 79] on span "Trocar imagem" at bounding box center [131, 75] width 50 height 8
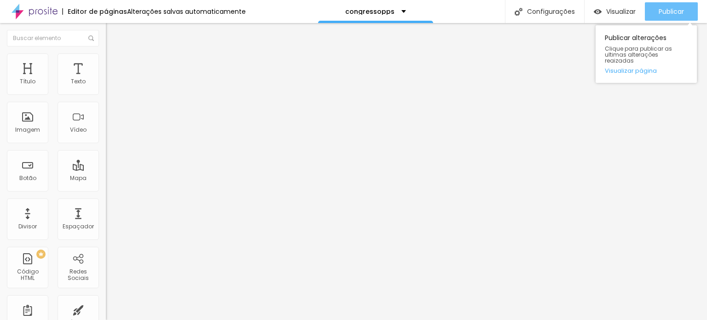
click at [668, 13] on span "Publicar" at bounding box center [670, 11] width 25 height 7
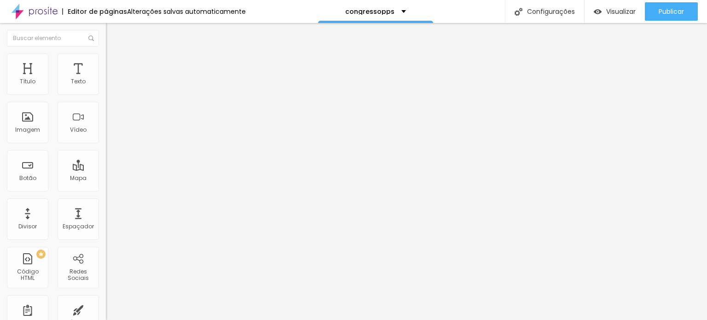
click at [106, 79] on span "Trocar imagem" at bounding box center [131, 75] width 50 height 8
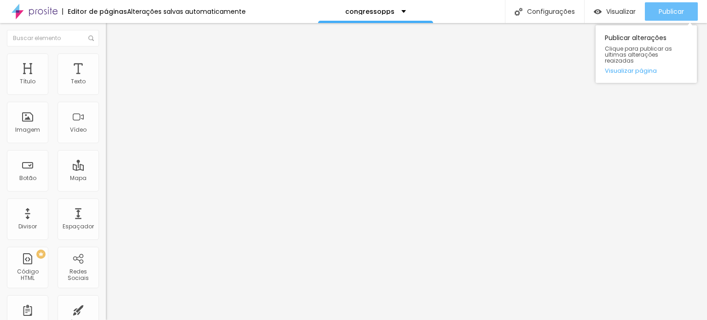
click at [671, 11] on span "Publicar" at bounding box center [670, 11] width 25 height 7
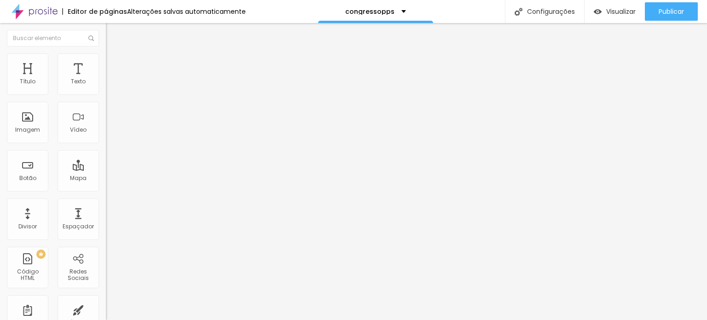
click at [106, 63] on li "Avançado" at bounding box center [159, 67] width 106 height 9
drag, startPoint x: 53, startPoint y: 89, endPoint x: 0, endPoint y: 75, distance: 55.2
click at [106, 179] on input "range" at bounding box center [135, 182] width 59 height 7
drag, startPoint x: 15, startPoint y: 106, endPoint x: 8, endPoint y: 105, distance: 7.0
click at [106, 309] on input "range" at bounding box center [135, 312] width 59 height 7
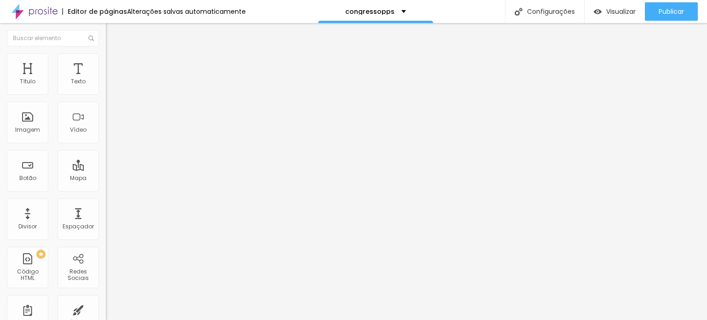
click at [106, 63] on ul "Conteúdo Estilo Avançado" at bounding box center [159, 58] width 106 height 28
click at [114, 66] on span "Avançado" at bounding box center [129, 69] width 30 height 8
drag, startPoint x: 17, startPoint y: 89, endPoint x: 45, endPoint y: 89, distance: 28.1
click at [106, 179] on input "range" at bounding box center [135, 182] width 59 height 7
click at [106, 79] on span "Trocar imagem" at bounding box center [131, 75] width 50 height 8
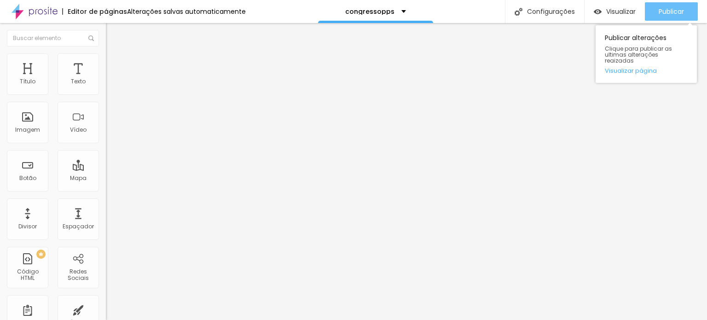
click at [674, 18] on div "Publicar" at bounding box center [670, 11] width 25 height 18
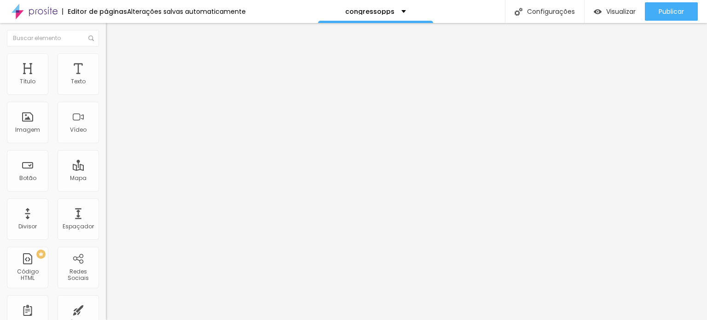
click at [114, 65] on span "Avançado" at bounding box center [129, 69] width 30 height 8
drag, startPoint x: 25, startPoint y: 88, endPoint x: 14, endPoint y: 90, distance: 11.3
click at [106, 179] on input "range" at bounding box center [135, 182] width 59 height 7
drag, startPoint x: 26, startPoint y: 107, endPoint x: 6, endPoint y: 106, distance: 20.2
click at [106, 309] on input "range" at bounding box center [135, 312] width 59 height 7
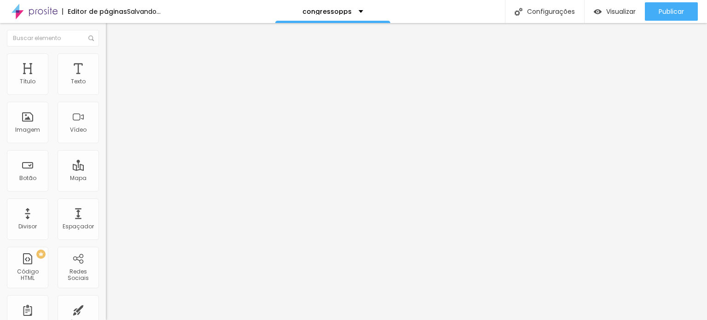
click at [106, 60] on li "Avançado" at bounding box center [159, 57] width 106 height 9
drag, startPoint x: 23, startPoint y: 89, endPoint x: 11, endPoint y: 87, distance: 13.1
click at [106, 169] on input "range" at bounding box center [135, 172] width 59 height 7
drag, startPoint x: 24, startPoint y: 107, endPoint x: 7, endPoint y: 104, distance: 16.9
click at [106, 300] on input "range" at bounding box center [135, 303] width 59 height 7
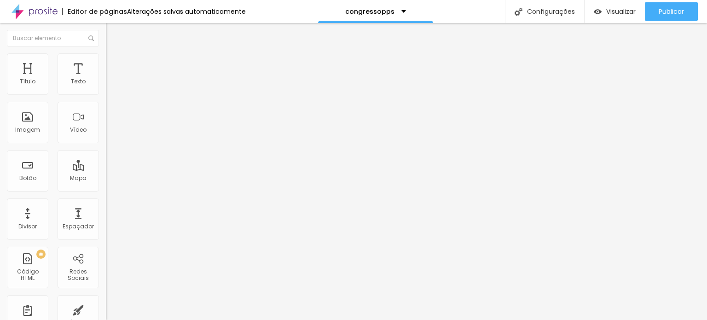
click at [106, 63] on li "Avançado" at bounding box center [159, 67] width 106 height 9
drag, startPoint x: 18, startPoint y: 92, endPoint x: 24, endPoint y: 100, distance: 9.5
click at [106, 92] on div "0 Espaçamento entre colunas" at bounding box center [159, 137] width 106 height 130
click at [114, 65] on span "Avançado" at bounding box center [129, 69] width 30 height 8
click at [106, 179] on input "range" at bounding box center [135, 182] width 59 height 7
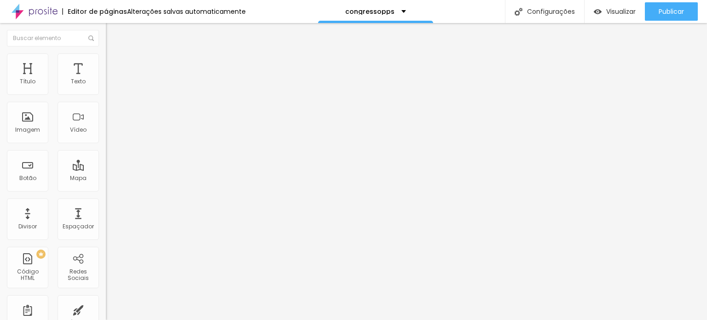
click at [106, 63] on li "Avançado" at bounding box center [159, 67] width 106 height 9
drag, startPoint x: 53, startPoint y: 89, endPoint x: 0, endPoint y: 76, distance: 54.8
click at [106, 179] on input "range" at bounding box center [135, 182] width 59 height 7
drag, startPoint x: 22, startPoint y: 105, endPoint x: 6, endPoint y: 103, distance: 16.8
click at [106, 309] on input "range" at bounding box center [135, 312] width 59 height 7
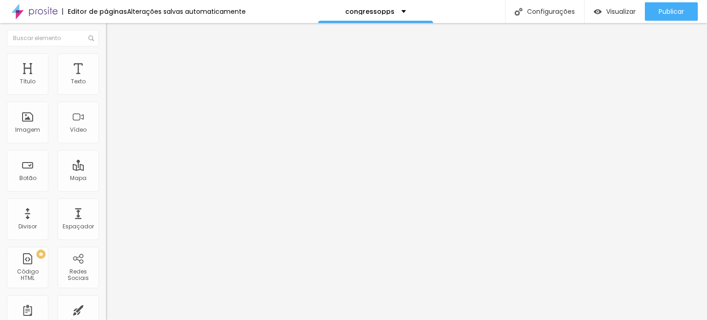
click at [106, 63] on li "Avançado" at bounding box center [159, 67] width 106 height 9
drag, startPoint x: 25, startPoint y: 88, endPoint x: 7, endPoint y: 88, distance: 17.5
click at [106, 179] on input "range" at bounding box center [135, 182] width 59 height 7
drag, startPoint x: 24, startPoint y: 107, endPoint x: 3, endPoint y: 107, distance: 20.7
click at [106, 309] on input "range" at bounding box center [135, 312] width 59 height 7
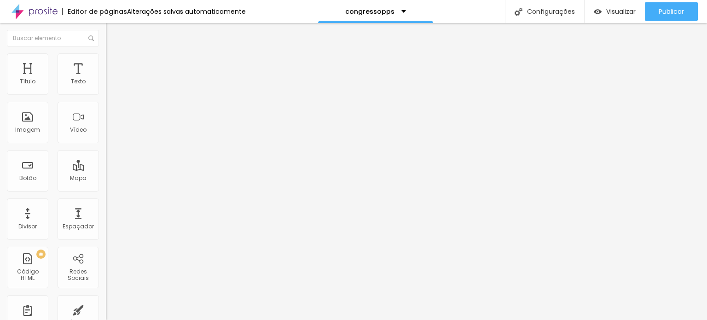
click at [106, 63] on li "Avançado" at bounding box center [159, 67] width 106 height 9
drag, startPoint x: 20, startPoint y: 88, endPoint x: 12, endPoint y: 88, distance: 7.4
click at [106, 179] on input "range" at bounding box center [135, 182] width 59 height 7
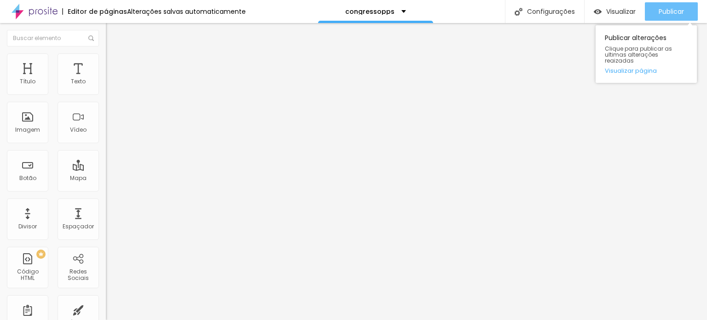
click at [672, 9] on span "Publicar" at bounding box center [670, 11] width 25 height 7
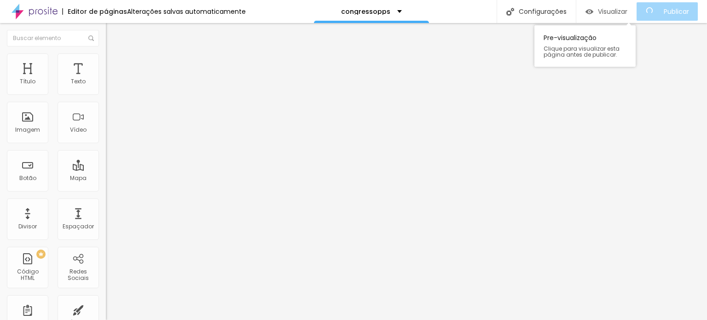
click at [619, 8] on span "Visualizar" at bounding box center [612, 11] width 29 height 7
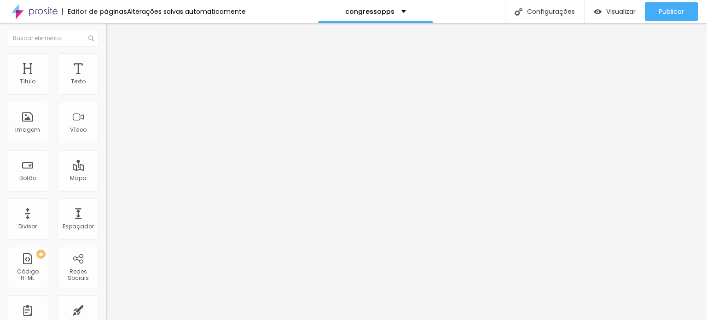
click at [106, 144] on span "Original" at bounding box center [117, 140] width 22 height 8
click at [106, 150] on span "Cinema" at bounding box center [117, 146] width 23 height 8
click at [106, 158] on span "Padrão" at bounding box center [116, 154] width 21 height 8
click at [106, 164] on span "Quadrado" at bounding box center [121, 160] width 30 height 8
click at [106, 169] on span "Original" at bounding box center [117, 165] width 22 height 8
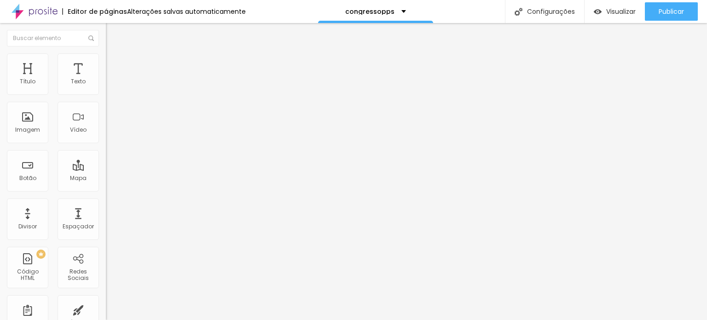
click at [114, 63] on span "Avançado" at bounding box center [129, 60] width 30 height 8
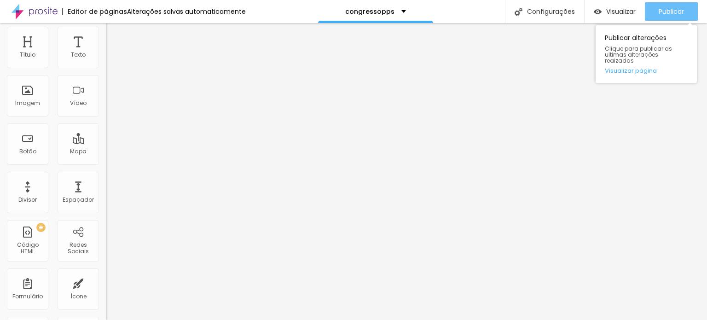
click at [661, 15] on span "Publicar" at bounding box center [670, 11] width 25 height 7
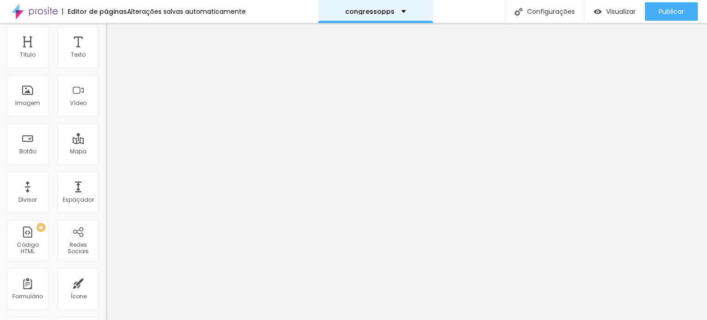
scroll to position [0, 0]
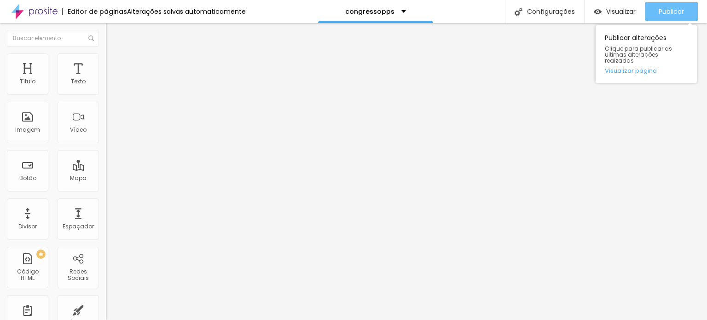
click at [666, 9] on span "Publicar" at bounding box center [670, 11] width 25 height 7
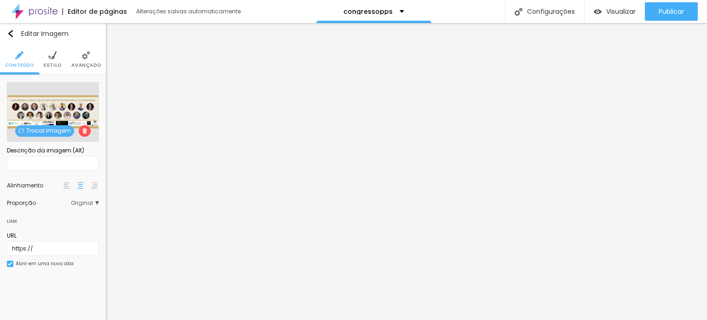
click at [35, 128] on span "Trocar imagem" at bounding box center [44, 131] width 59 height 12
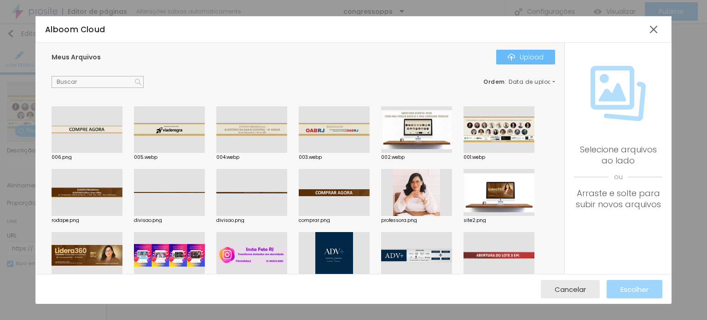
click at [513, 52] on button "Upload" at bounding box center [525, 57] width 59 height 15
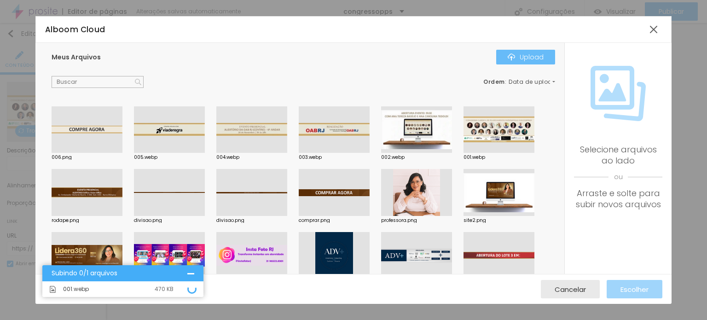
click at [533, 63] on button "Upload" at bounding box center [525, 57] width 59 height 15
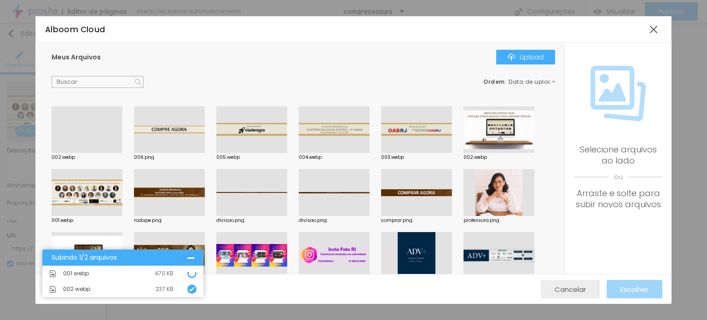
click at [582, 291] on span "Cancelar" at bounding box center [569, 289] width 31 height 8
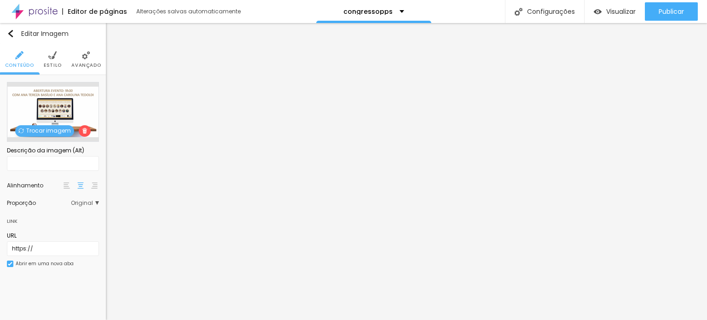
click at [55, 134] on span "Trocar imagem" at bounding box center [44, 131] width 59 height 12
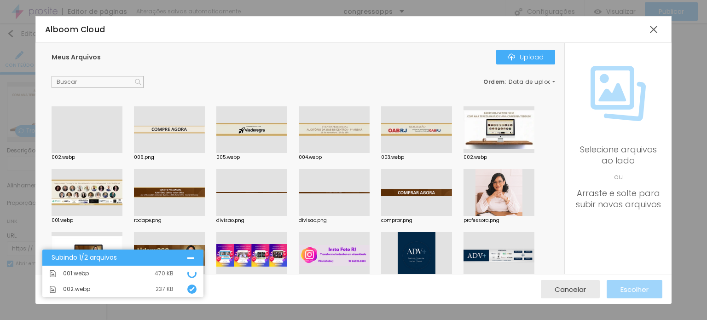
click at [98, 153] on div at bounding box center [87, 153] width 71 height 0
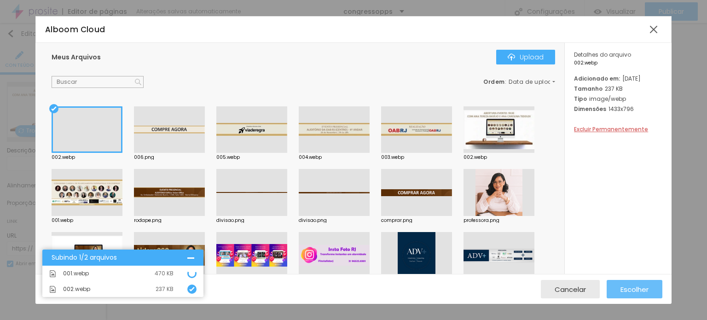
click at [636, 289] on span "Escolher" at bounding box center [634, 289] width 28 height 8
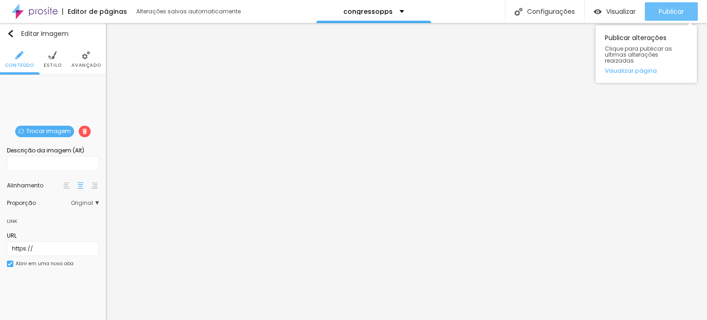
click at [676, 12] on span "Publicar" at bounding box center [670, 11] width 25 height 7
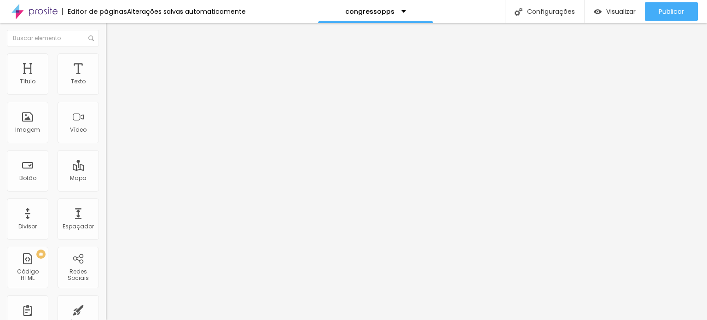
click at [106, 79] on span "Trocar imagem" at bounding box center [131, 75] width 50 height 8
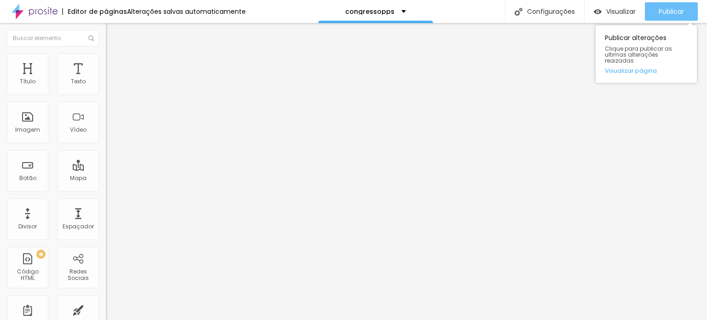
click at [667, 14] on span "Publicar" at bounding box center [670, 11] width 25 height 7
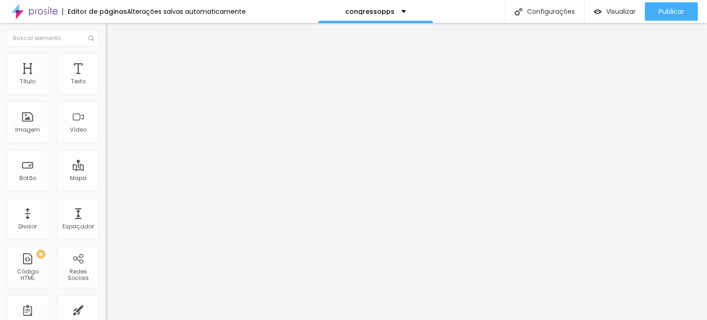
click at [106, 79] on span "Trocar imagem" at bounding box center [131, 75] width 50 height 8
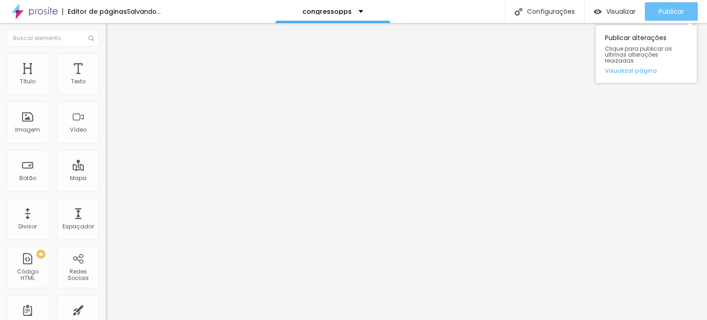
click at [670, 8] on span "Publicar" at bounding box center [670, 11] width 25 height 7
